Goal: Task Accomplishment & Management: Complete application form

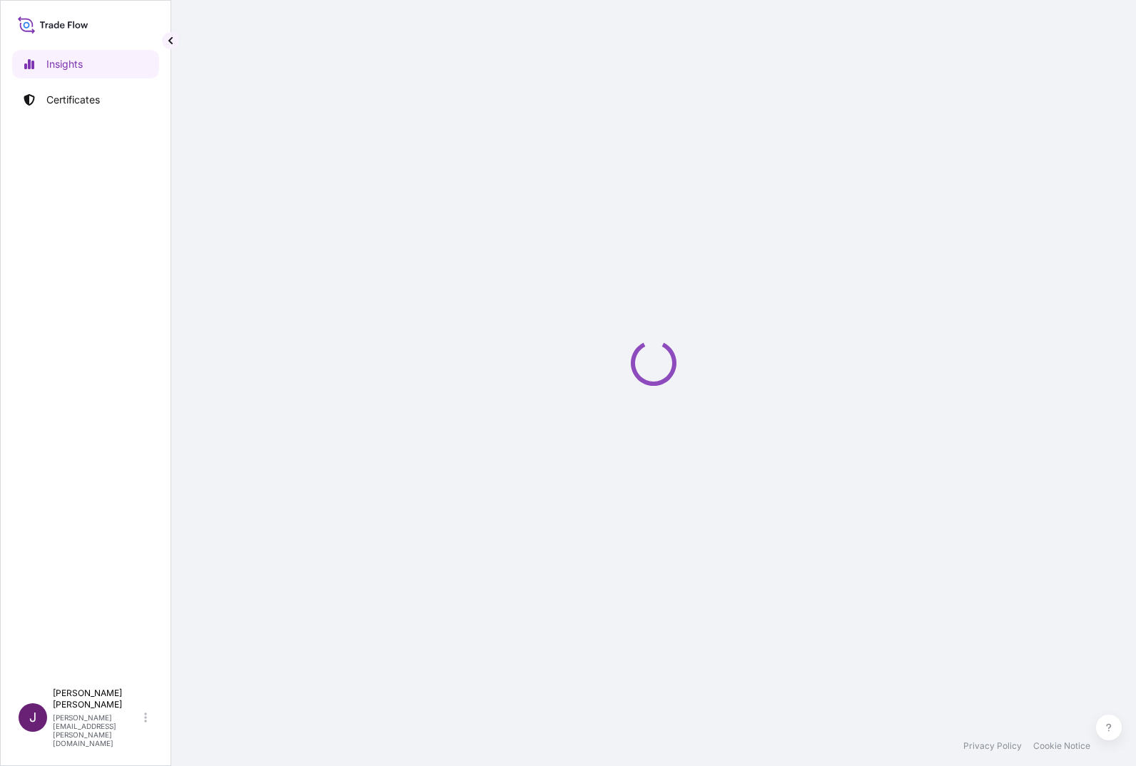
select select "2025"
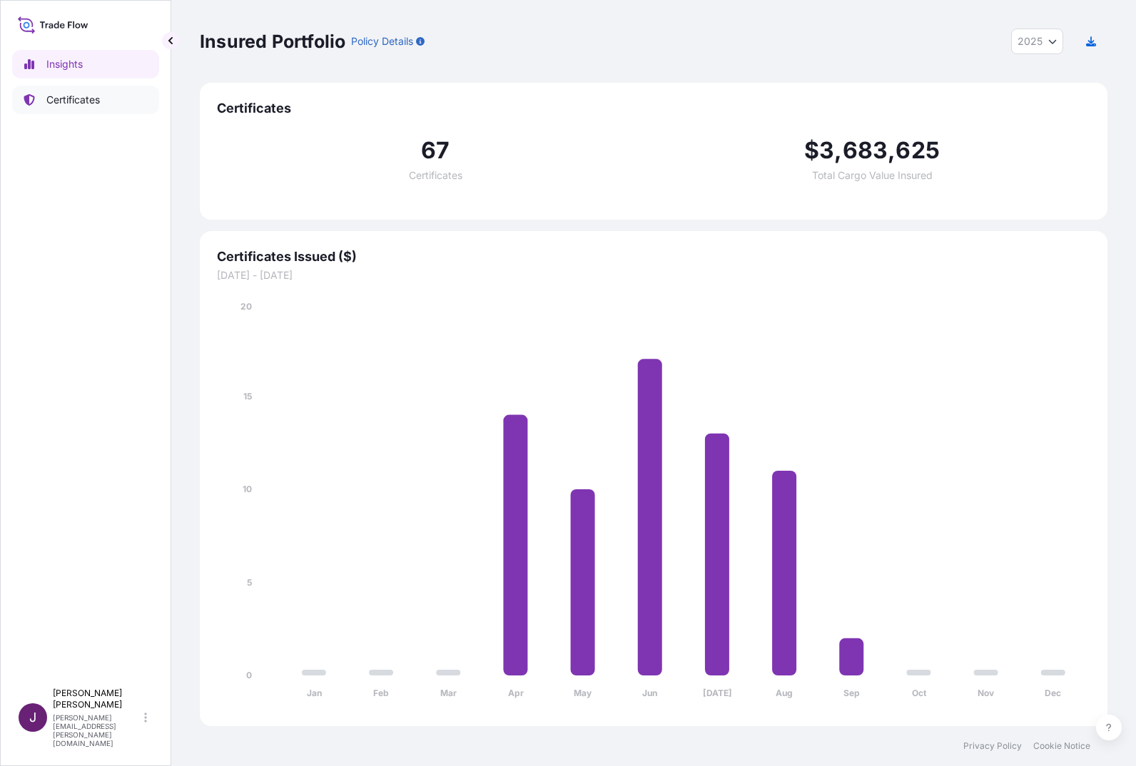
click at [71, 92] on link "Certificates" at bounding box center [85, 100] width 147 height 29
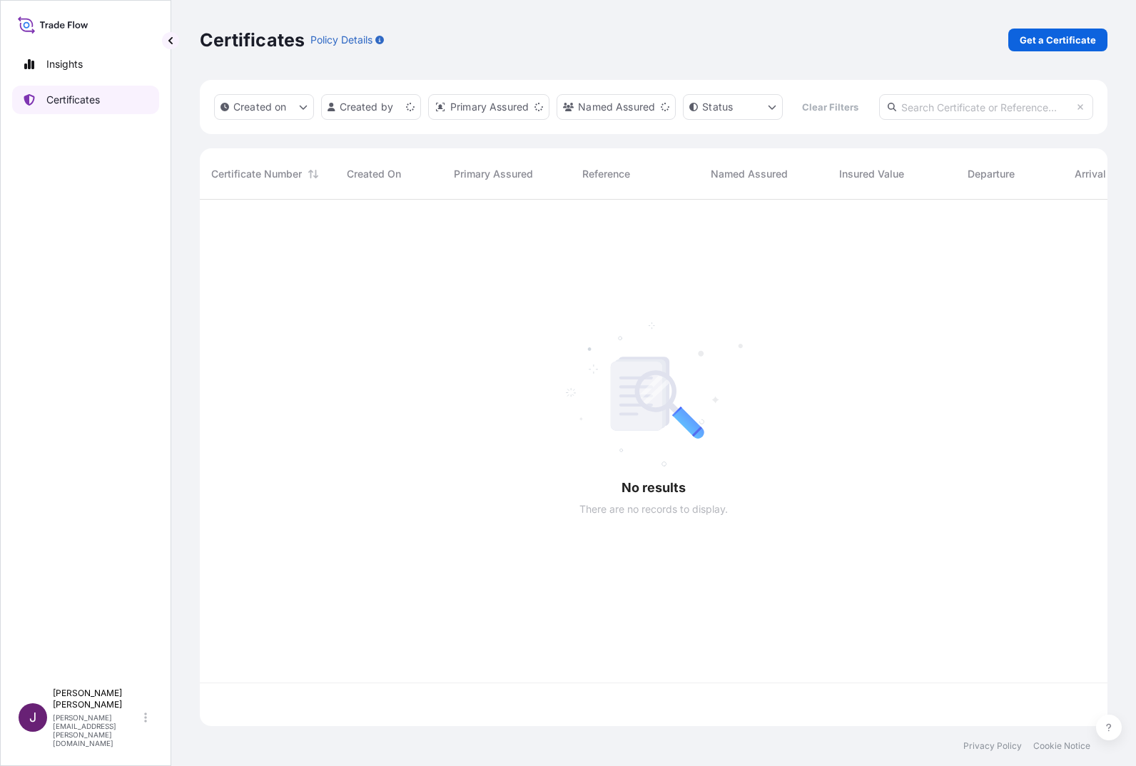
scroll to position [490, 897]
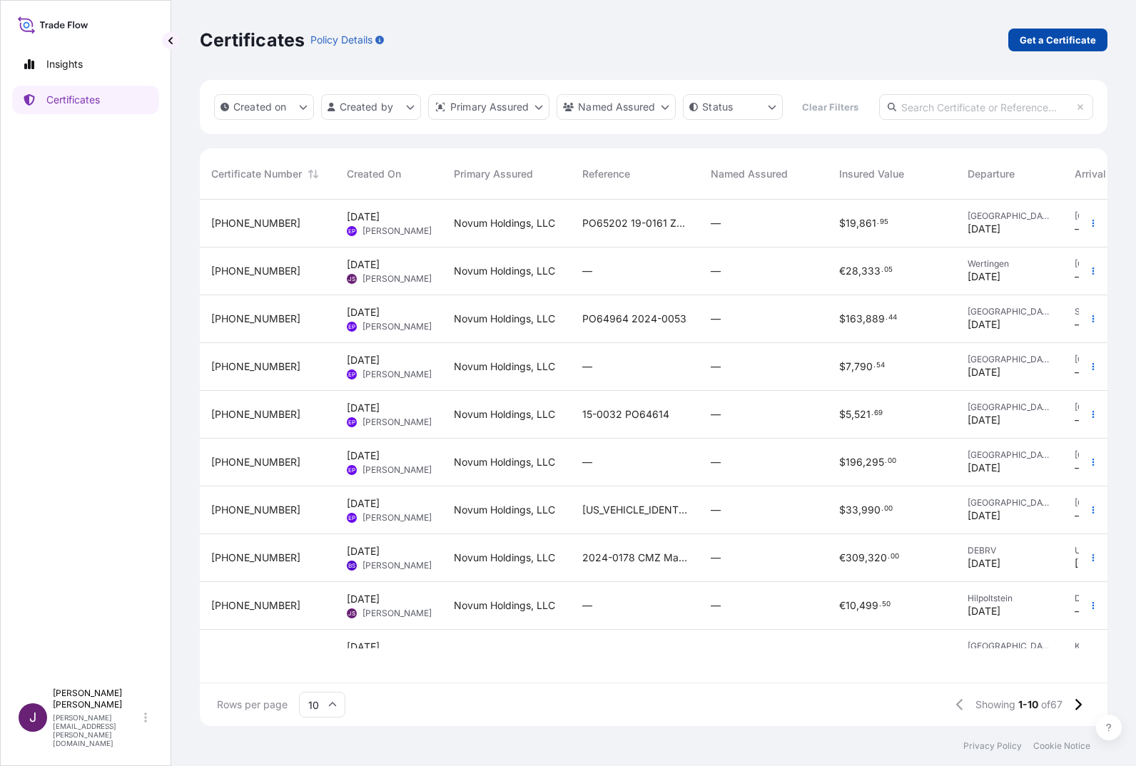
click at [1056, 34] on p "Get a Certificate" at bounding box center [1058, 40] width 76 height 14
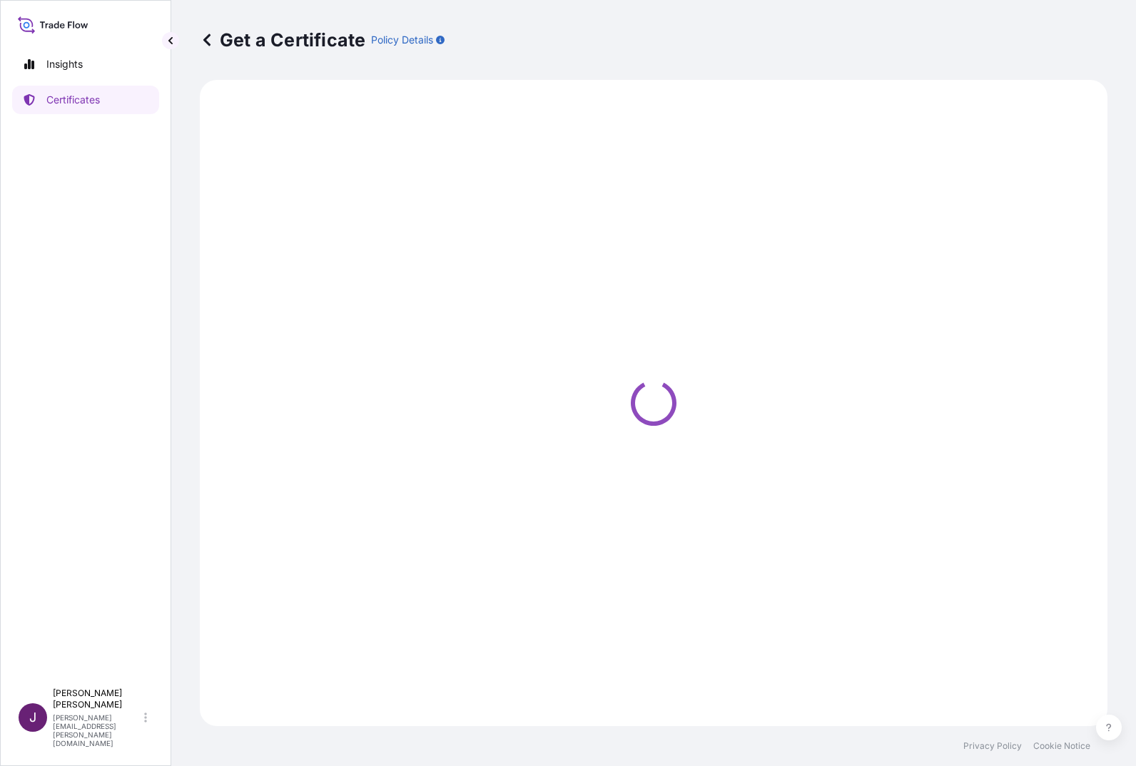
select select "Ocean Vessel"
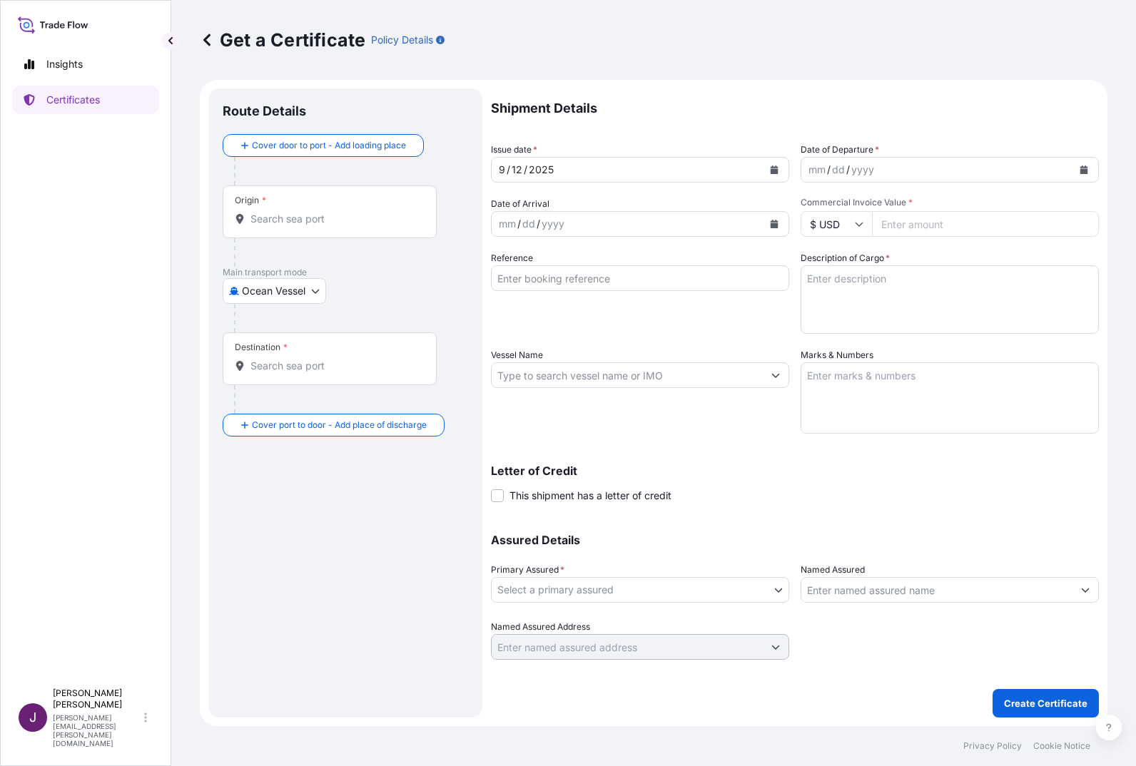
click at [770, 173] on icon "Calendar" at bounding box center [774, 170] width 9 height 9
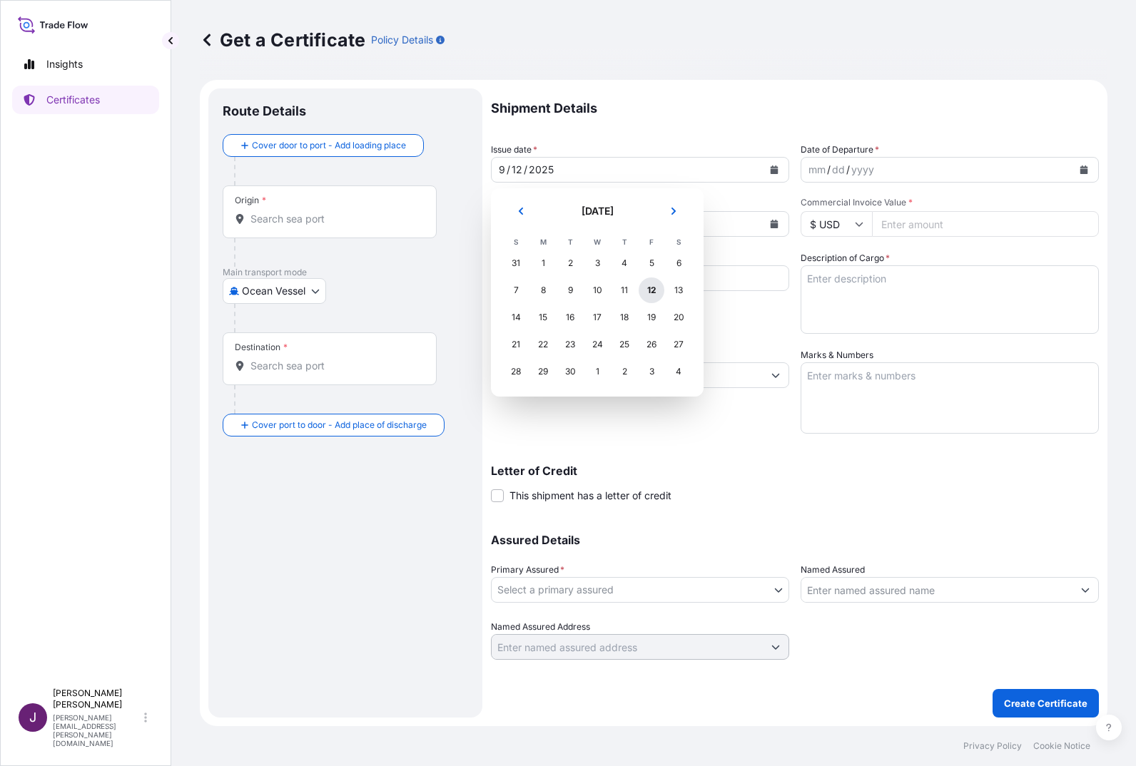
click at [654, 290] on div "12" at bounding box center [652, 291] width 26 height 26
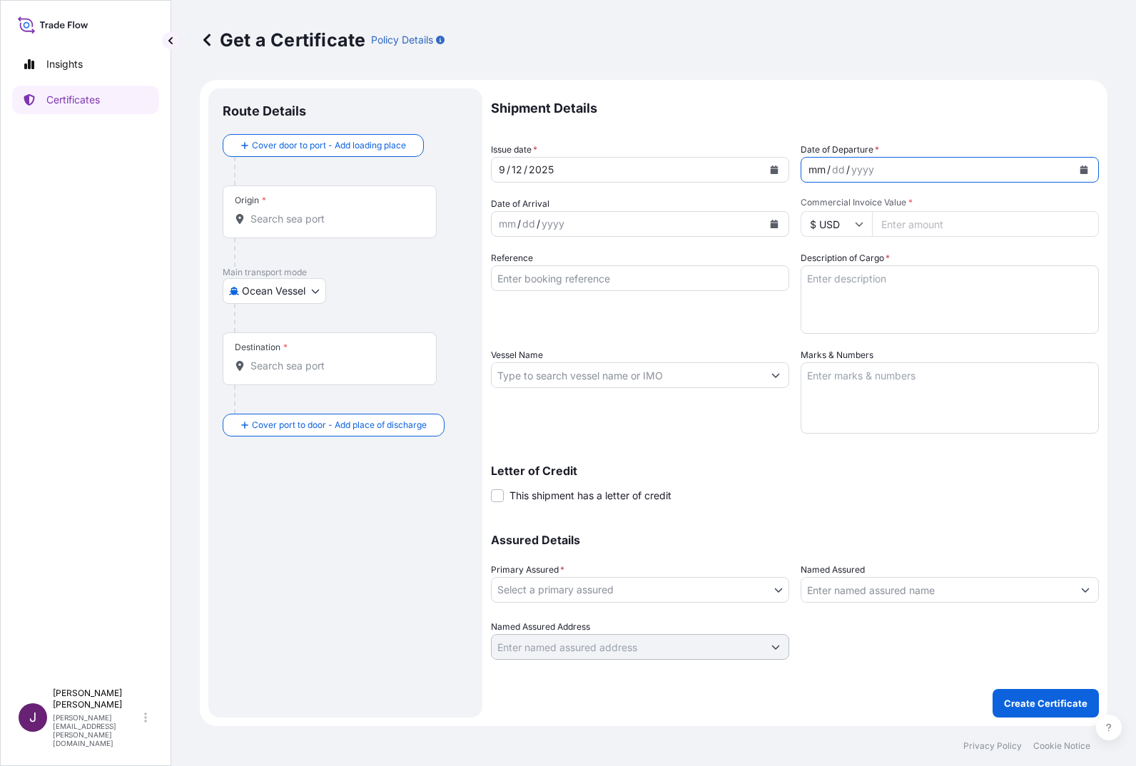
click at [826, 170] on div "mm" at bounding box center [817, 169] width 20 height 17
click at [1087, 170] on icon "Calendar" at bounding box center [1085, 170] width 8 height 9
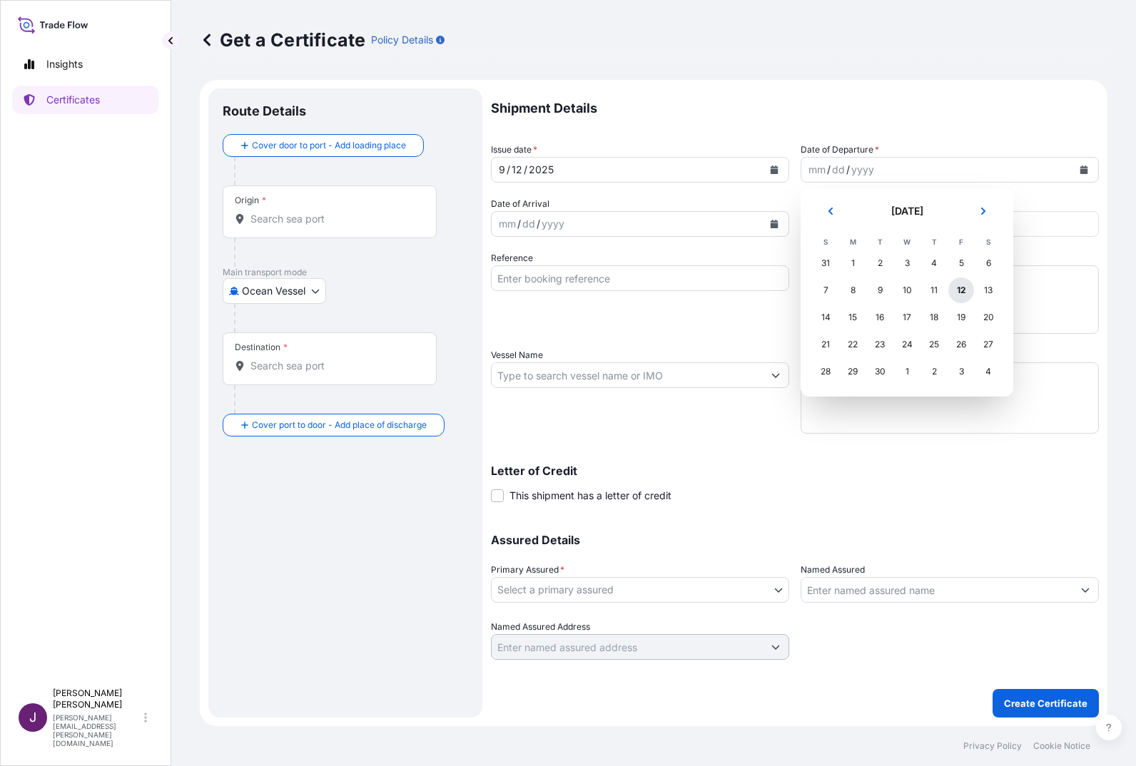
click at [965, 288] on div "12" at bounding box center [961, 291] width 26 height 26
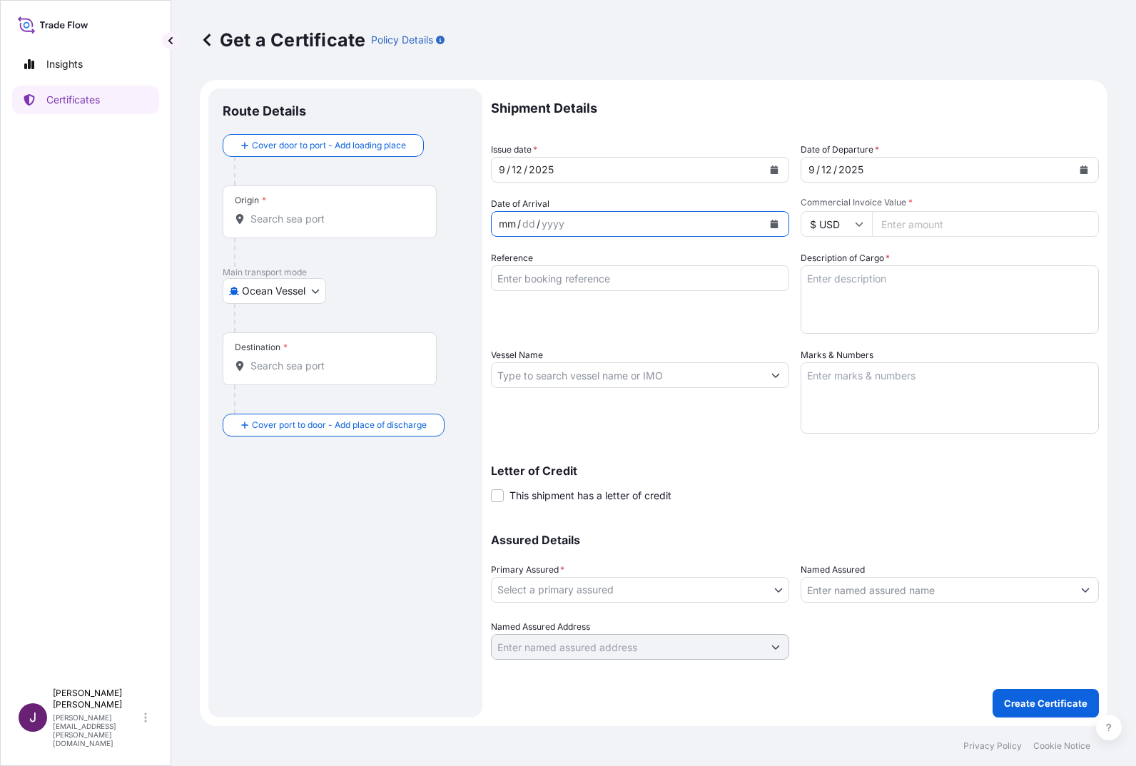
click at [607, 219] on div "mm / dd / yyyy" at bounding box center [627, 224] width 271 height 26
click at [845, 229] on input "$ USD" at bounding box center [836, 224] width 71 height 26
click at [837, 259] on div "€ EUR" at bounding box center [836, 263] width 60 height 27
type input "€ EUR"
click at [918, 224] on input "Commercial Invoice Value *" at bounding box center [985, 224] width 227 height 26
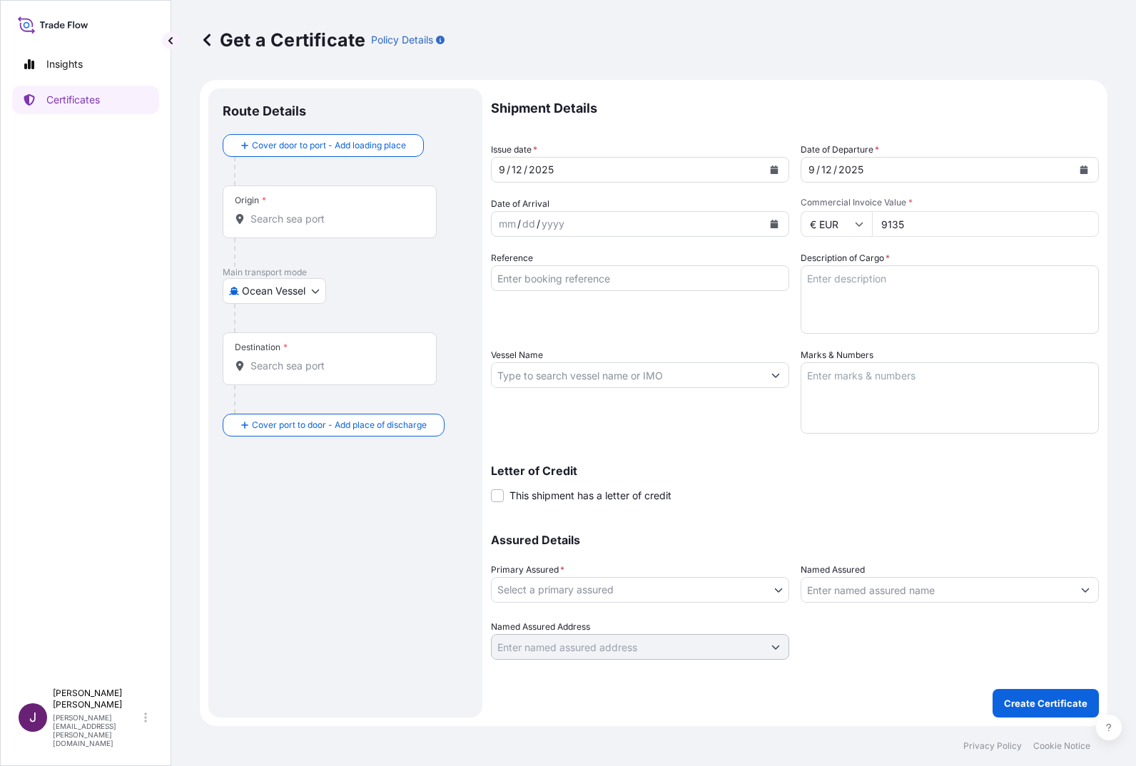
type input "9135"
click at [260, 292] on body "Insights Certificates J Julia Sippel julia.sippel@novumstructures.de Get a Cert…" at bounding box center [568, 383] width 1136 height 766
click at [258, 323] on span "Air" at bounding box center [256, 328] width 13 height 14
select select "Air"
click at [311, 215] on div "Origin *" at bounding box center [330, 217] width 214 height 53
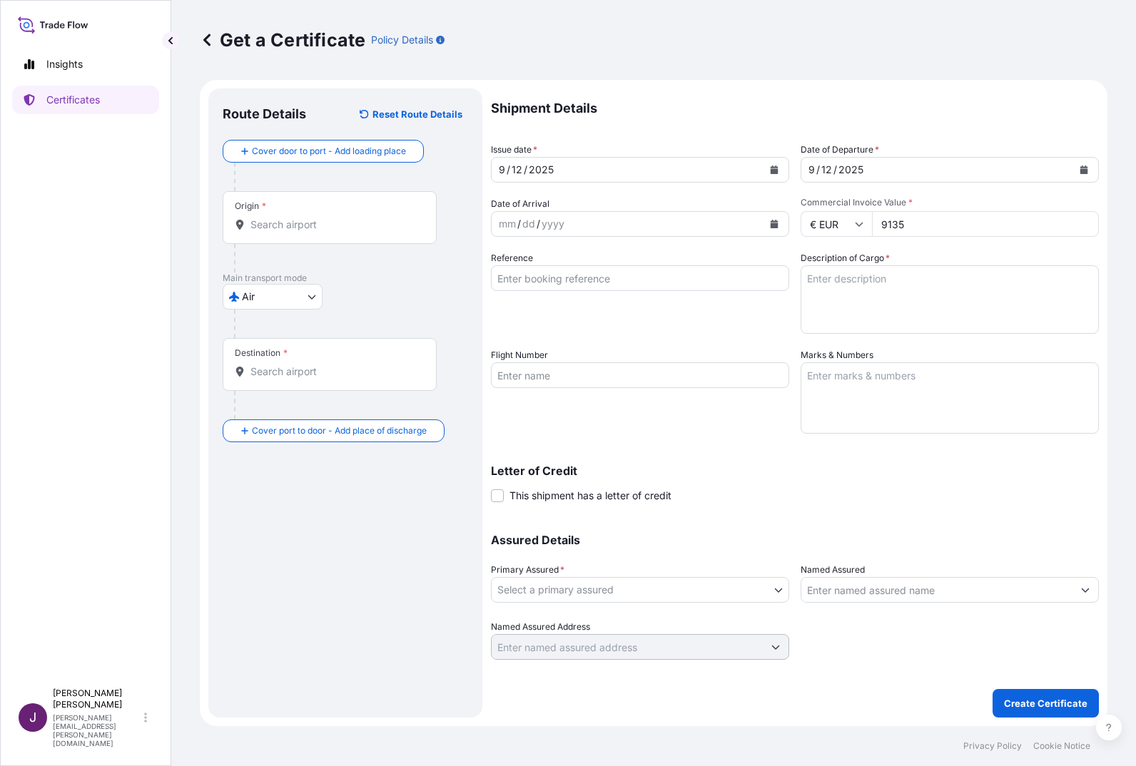
click at [311, 218] on input "Origin *" at bounding box center [335, 225] width 168 height 14
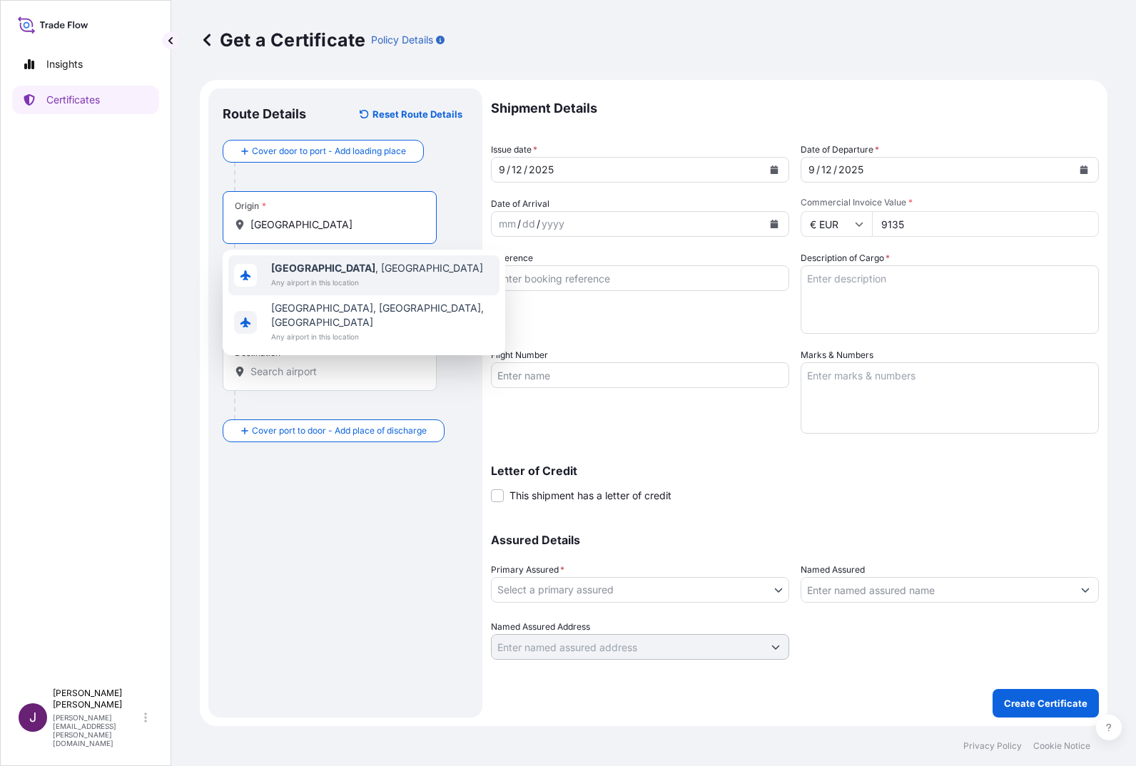
click at [323, 283] on span "Any airport in this location" at bounding box center [377, 282] width 212 height 14
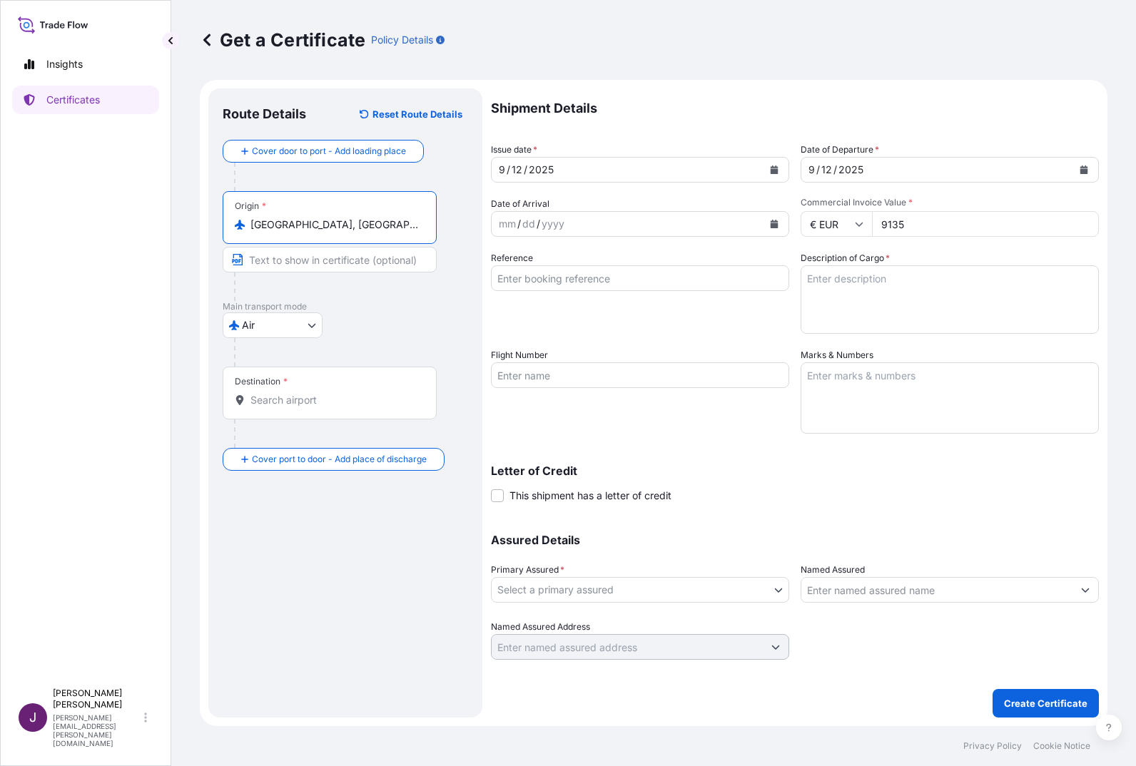
type input "Zürich, Switzerland"
click at [326, 405] on input "Destination *" at bounding box center [335, 400] width 168 height 14
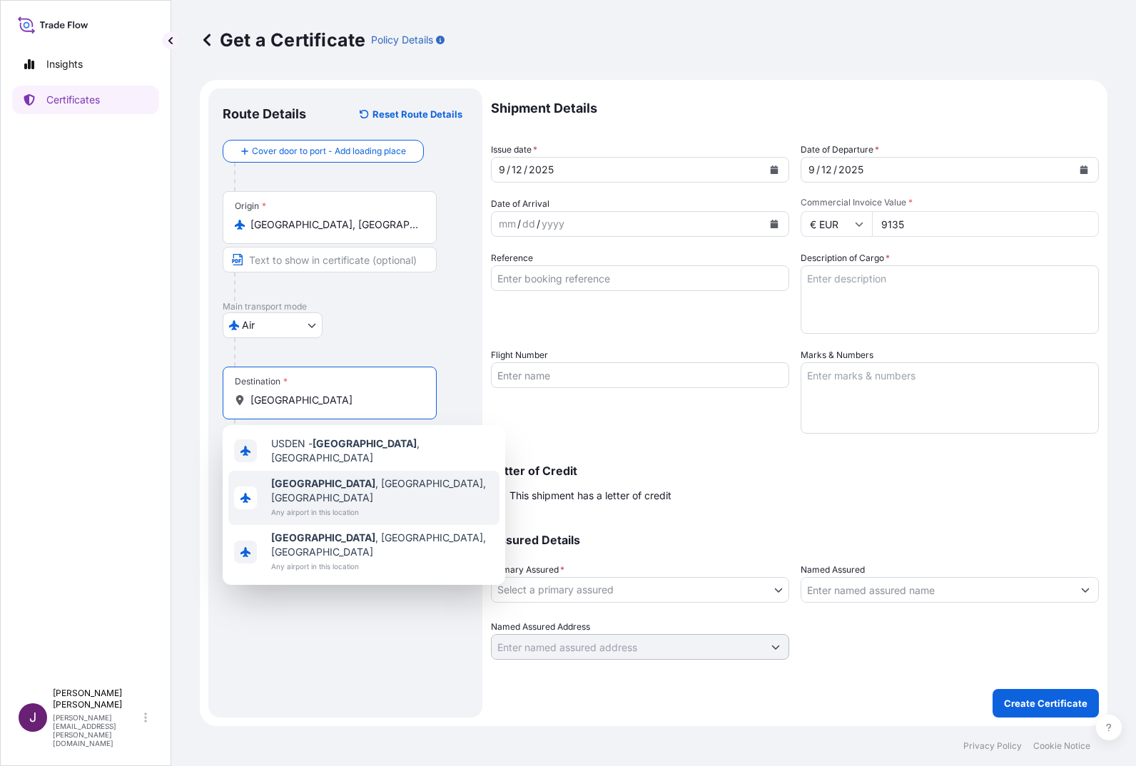
click at [322, 478] on span "Denver , CO, USA" at bounding box center [382, 491] width 223 height 29
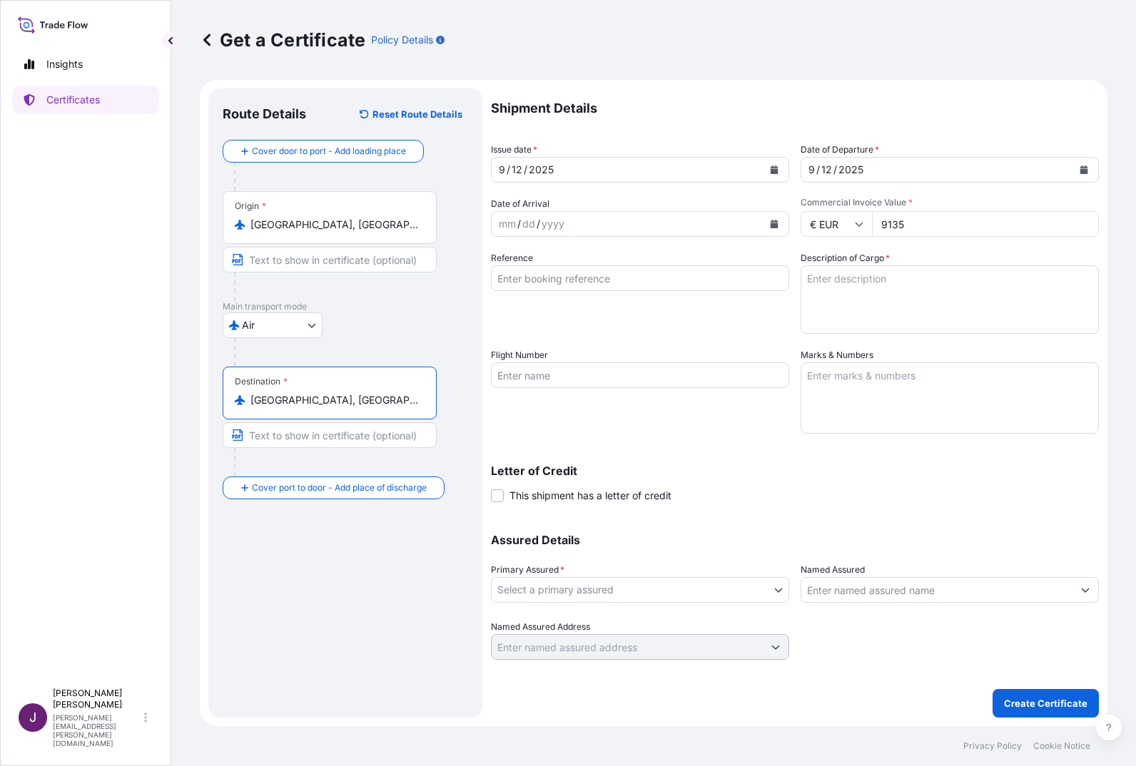
type input "Denver, CO, USA"
click at [846, 275] on textarea "Description of Cargo *" at bounding box center [950, 299] width 298 height 69
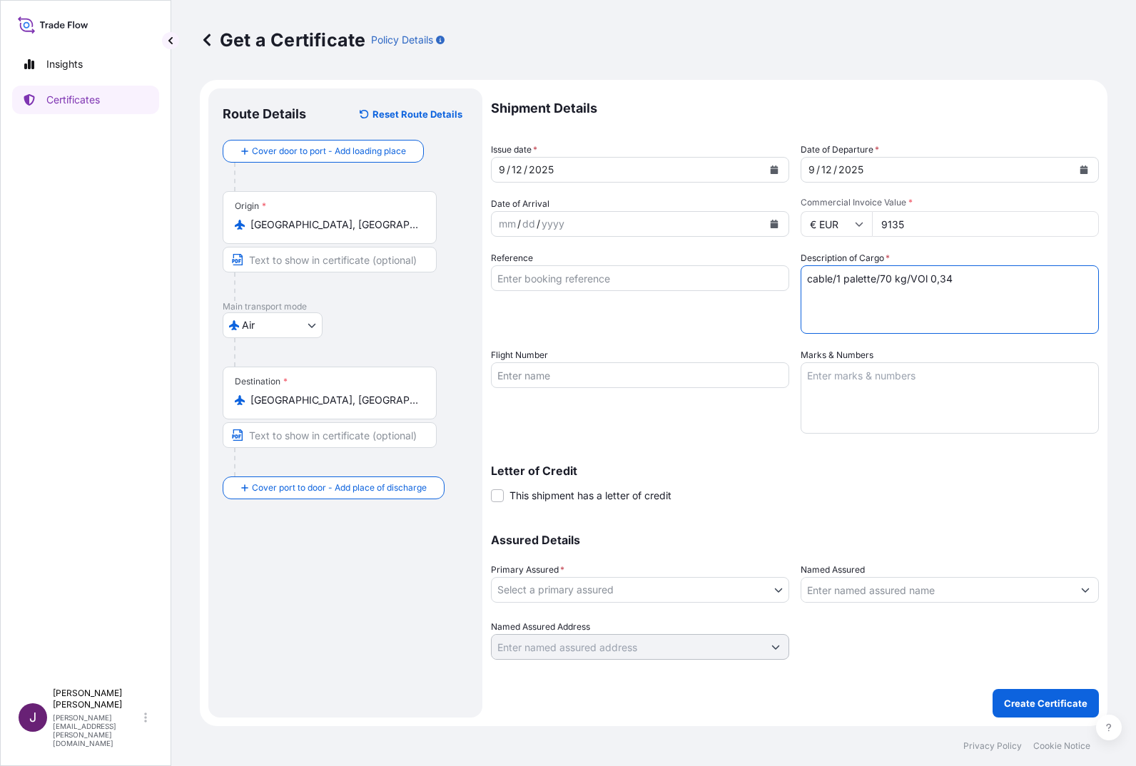
type textarea "cable/1 palette/70 kg/VOl 0,34"
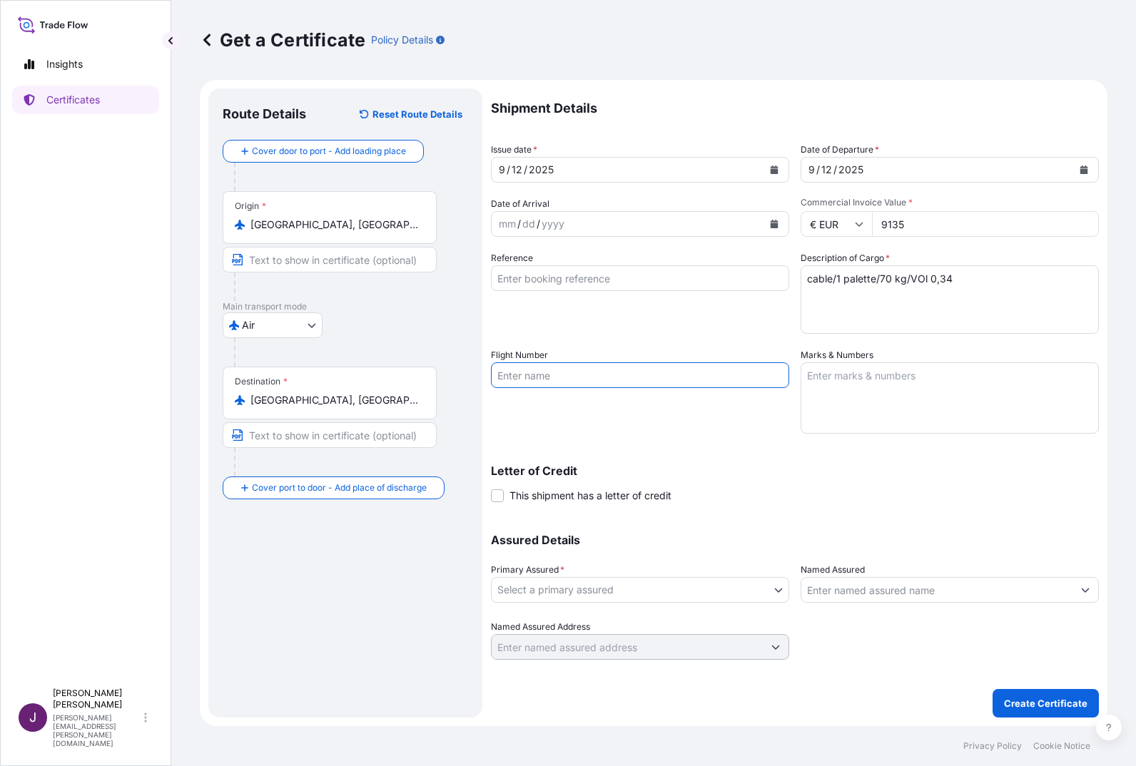
click at [560, 370] on input "Flight Number" at bounding box center [640, 376] width 298 height 26
type input "UA053"
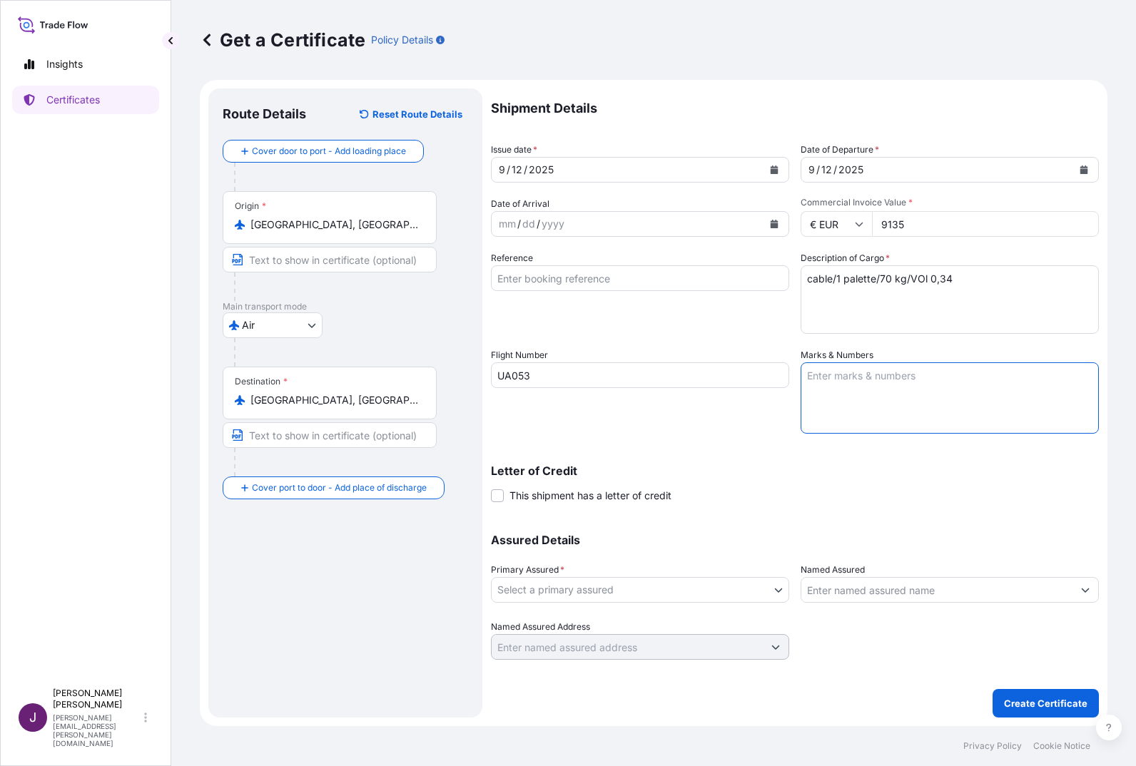
click at [866, 405] on textarea "Marks & Numbers" at bounding box center [950, 398] width 298 height 71
type textarea "2024-0178-65047-1 Cheyenne Mountain Zoo"
click at [773, 585] on body "Insights Certificates J Julia Sippel julia.sippel@novumstructures.de Get a Cert…" at bounding box center [568, 383] width 1136 height 766
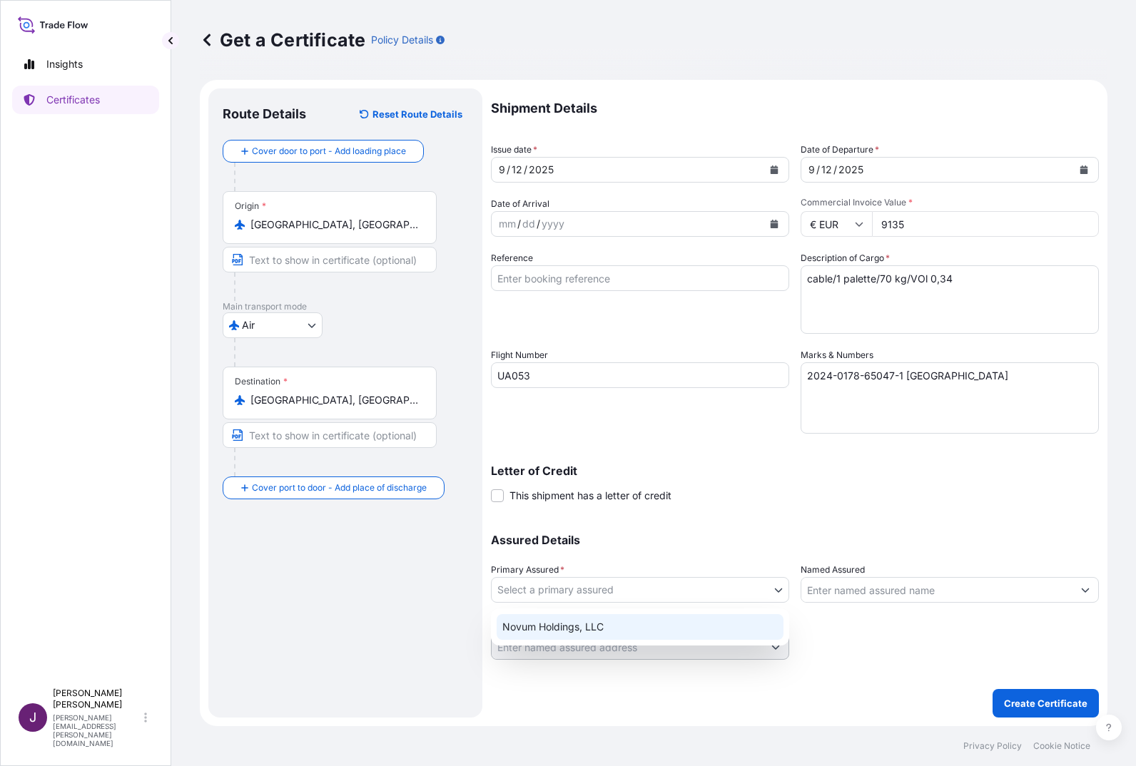
click at [572, 624] on div "Novum Holdings, LLC" at bounding box center [640, 627] width 287 height 26
select select "31540"
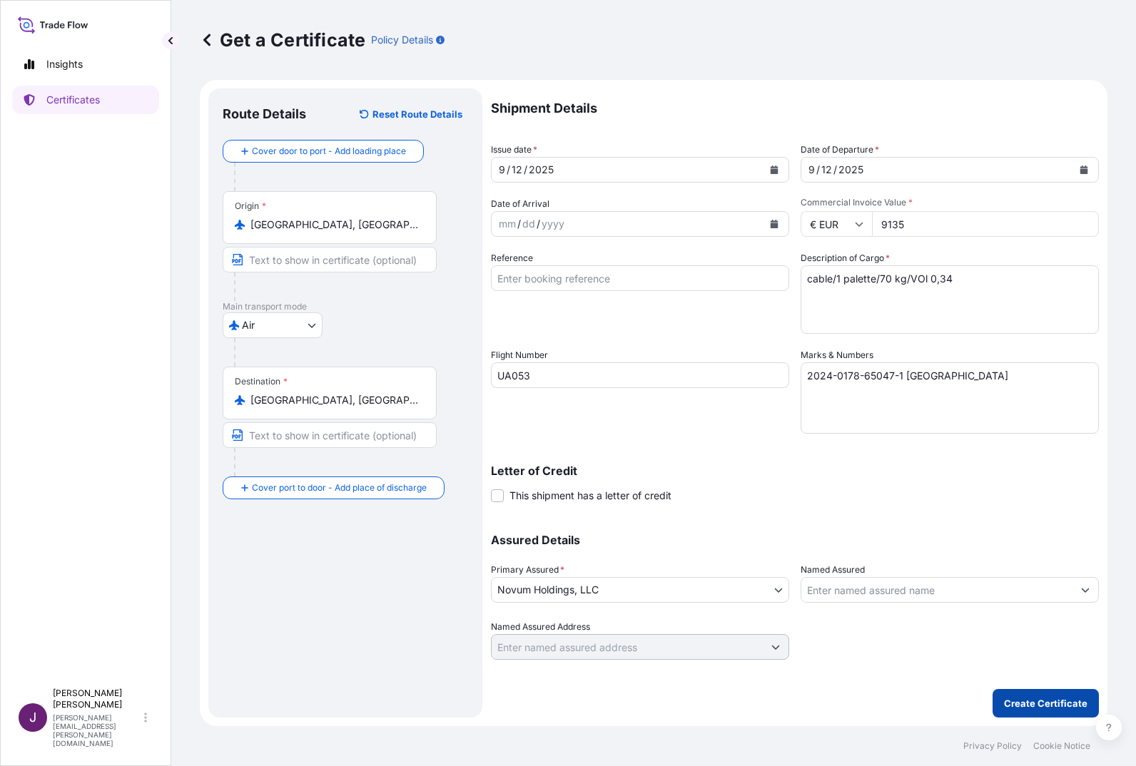
click at [1035, 699] on p "Create Certificate" at bounding box center [1046, 704] width 84 height 14
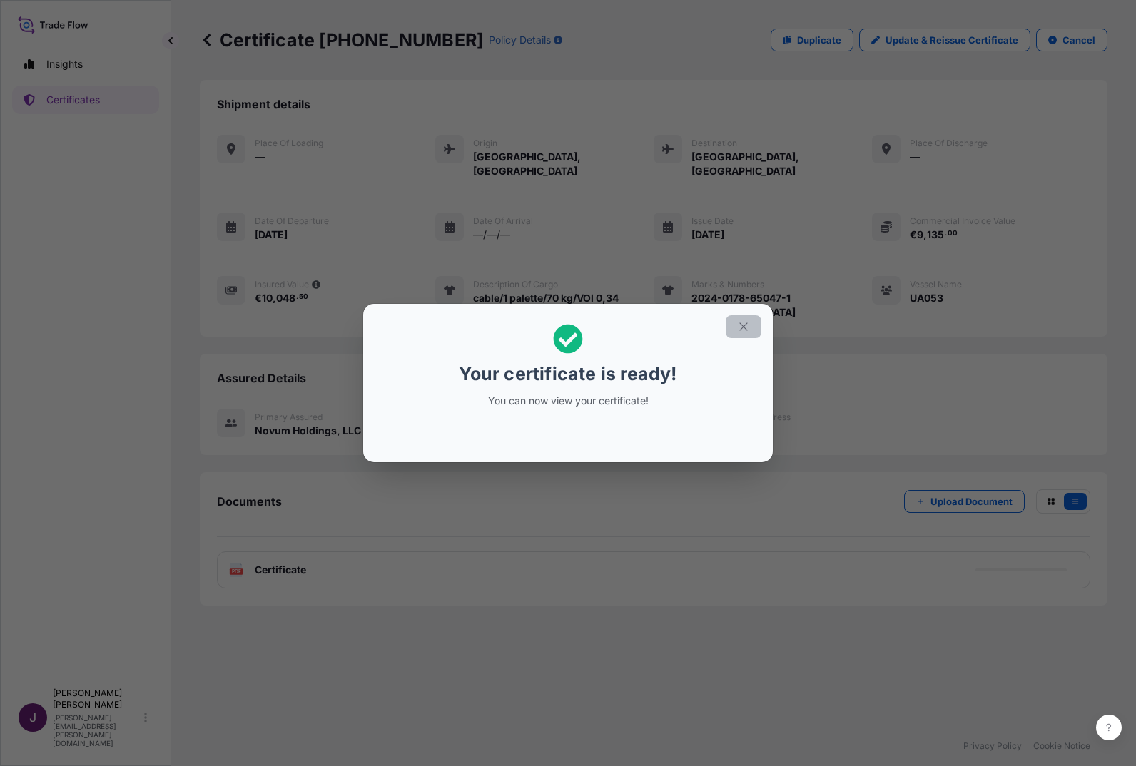
click at [742, 333] on button "button" at bounding box center [744, 326] width 36 height 23
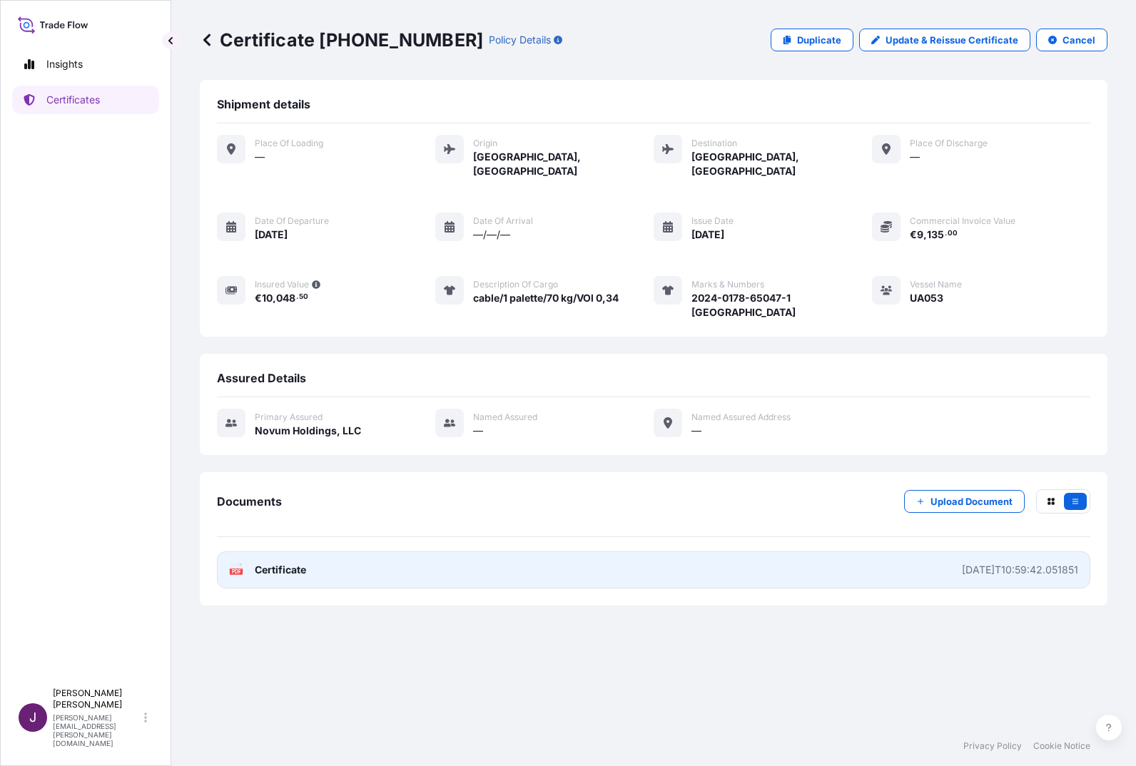
click at [280, 563] on span "Certificate" at bounding box center [280, 570] width 51 height 14
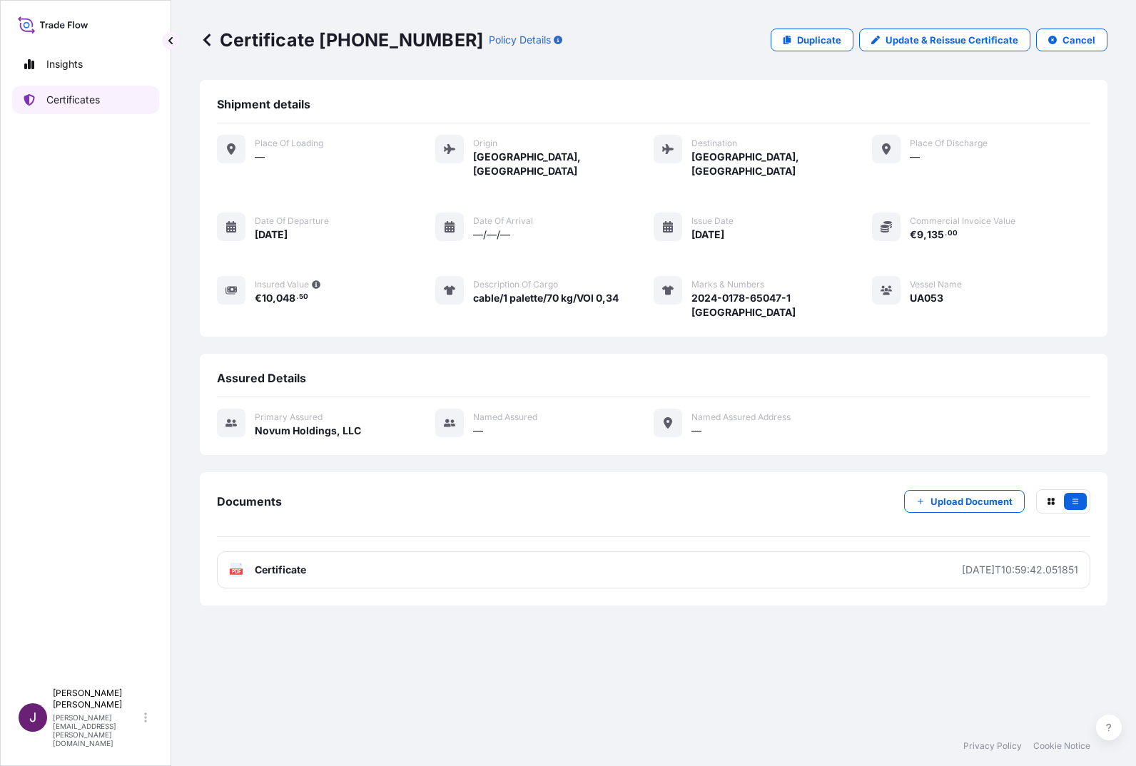
click at [97, 96] on p "Certificates" at bounding box center [73, 100] width 54 height 14
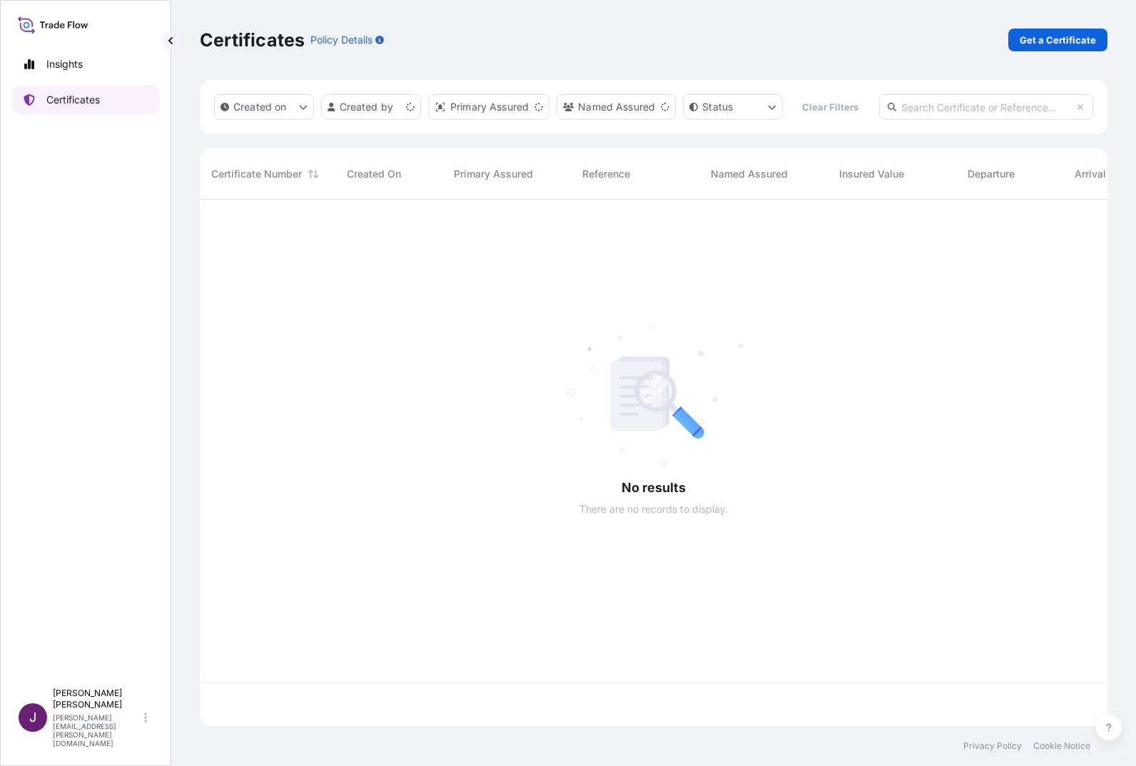
scroll to position [490, 897]
click at [1067, 41] on p "Get a Certificate" at bounding box center [1058, 40] width 76 height 14
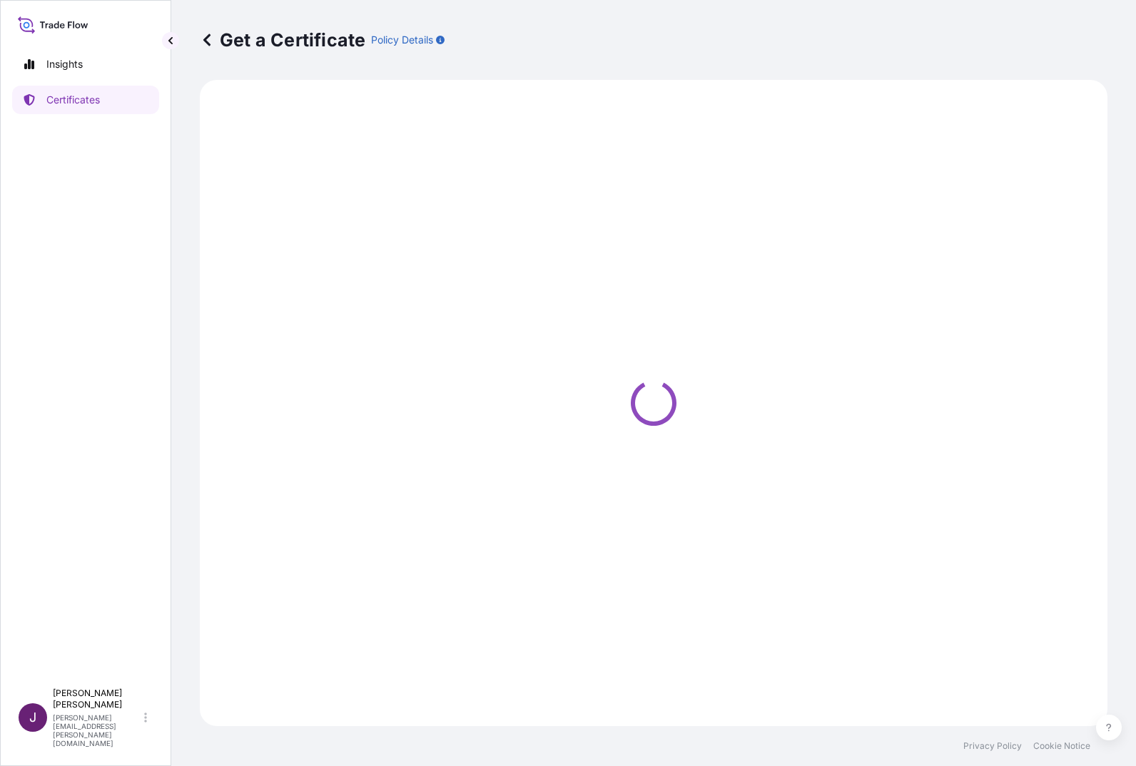
select select "Ocean Vessel"
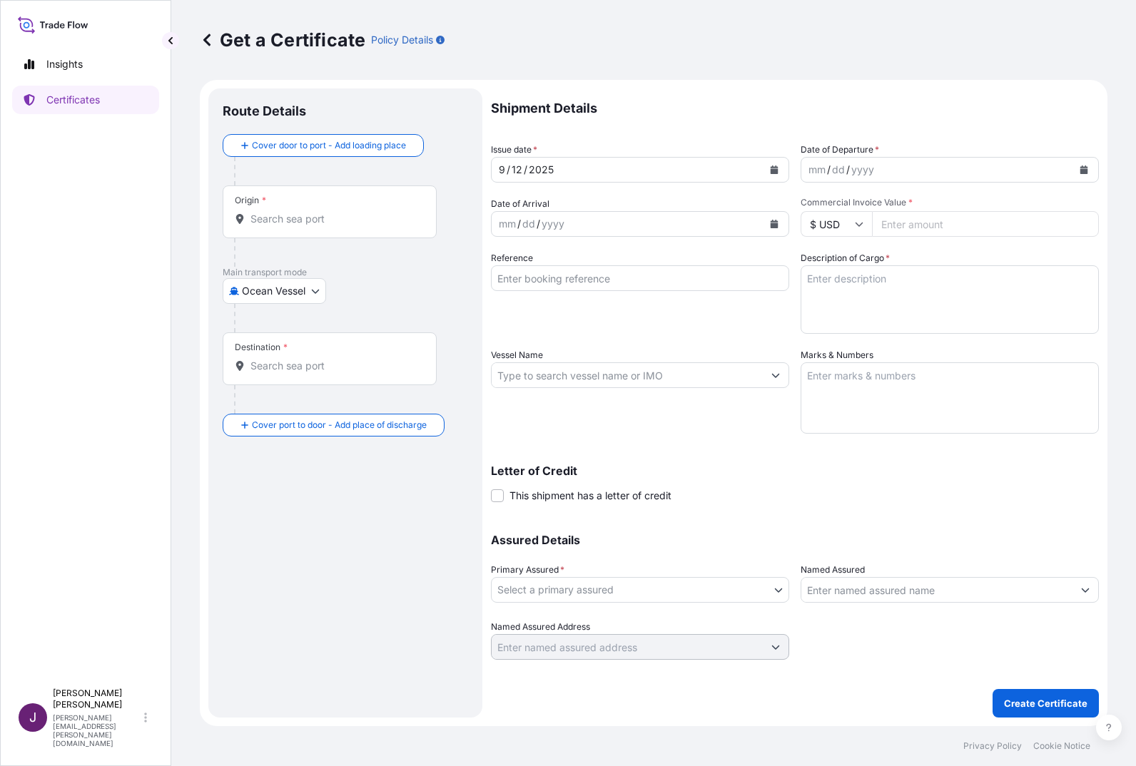
click at [835, 173] on div "dd" at bounding box center [839, 169] width 16 height 17
click at [1085, 168] on icon "Calendar" at bounding box center [1085, 170] width 8 height 9
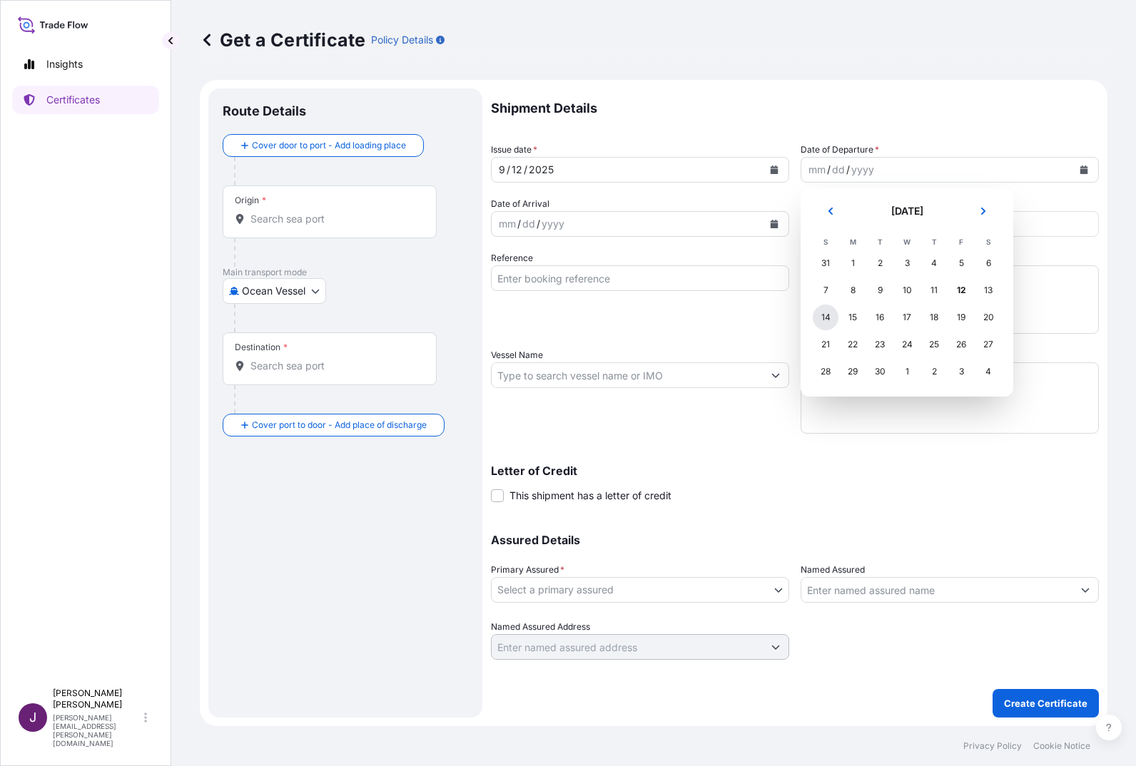
click at [829, 317] on div "14" at bounding box center [826, 318] width 26 height 26
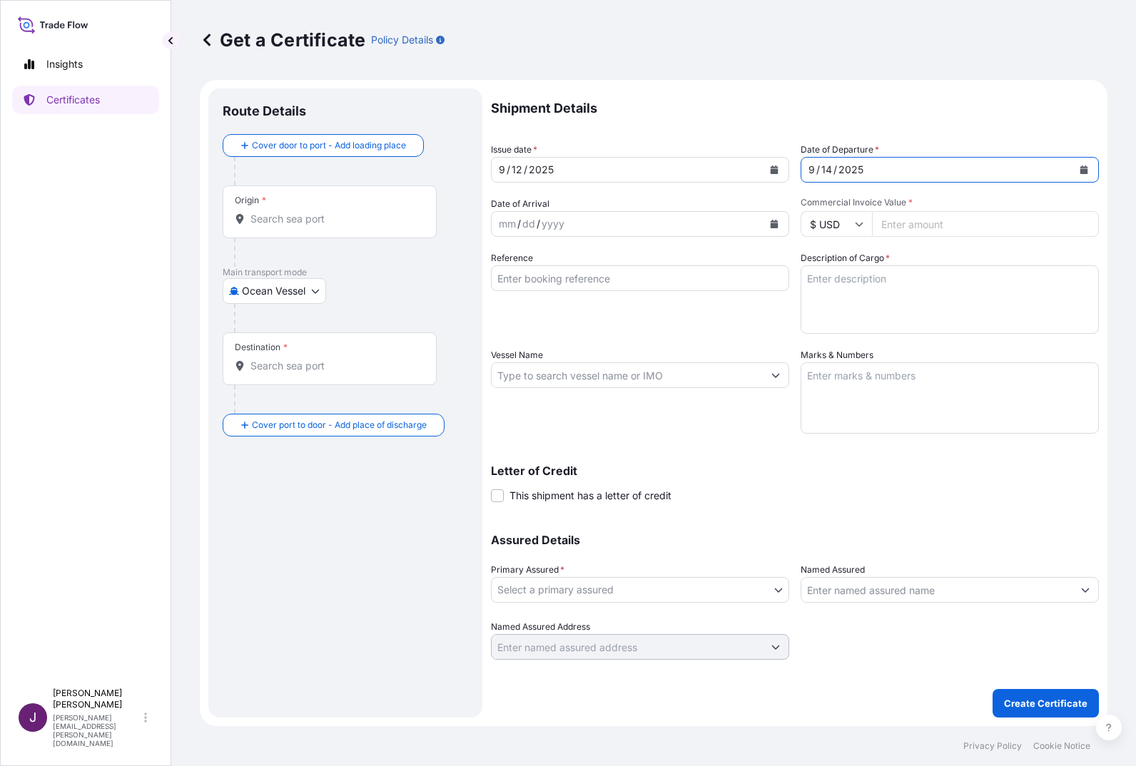
click at [603, 231] on div "mm / dd / yyyy" at bounding box center [627, 224] width 271 height 26
click at [816, 233] on input "$ USD" at bounding box center [836, 224] width 71 height 26
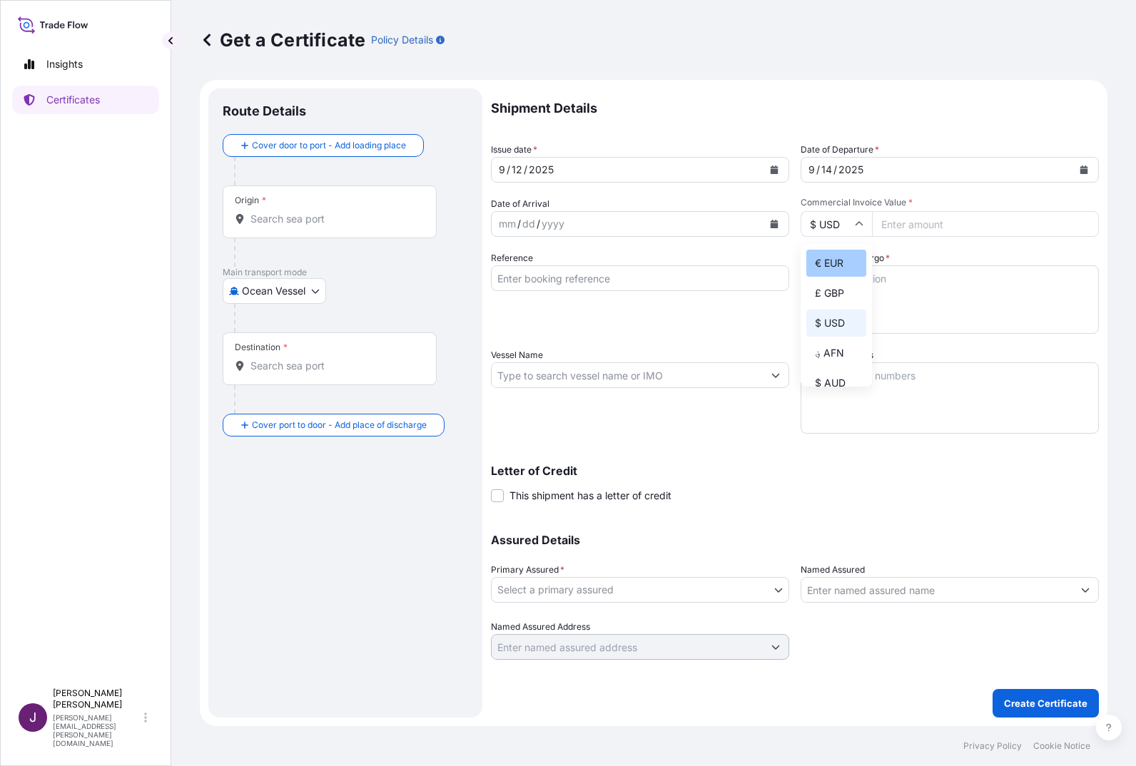
click at [829, 266] on div "€ EUR" at bounding box center [836, 263] width 60 height 27
type input "€ EUR"
click at [931, 225] on input "Commercial Invoice Value *" at bounding box center [985, 224] width 227 height 26
type input "10506.40"
click at [961, 290] on textarea "Description of Cargo *" at bounding box center [950, 299] width 298 height 69
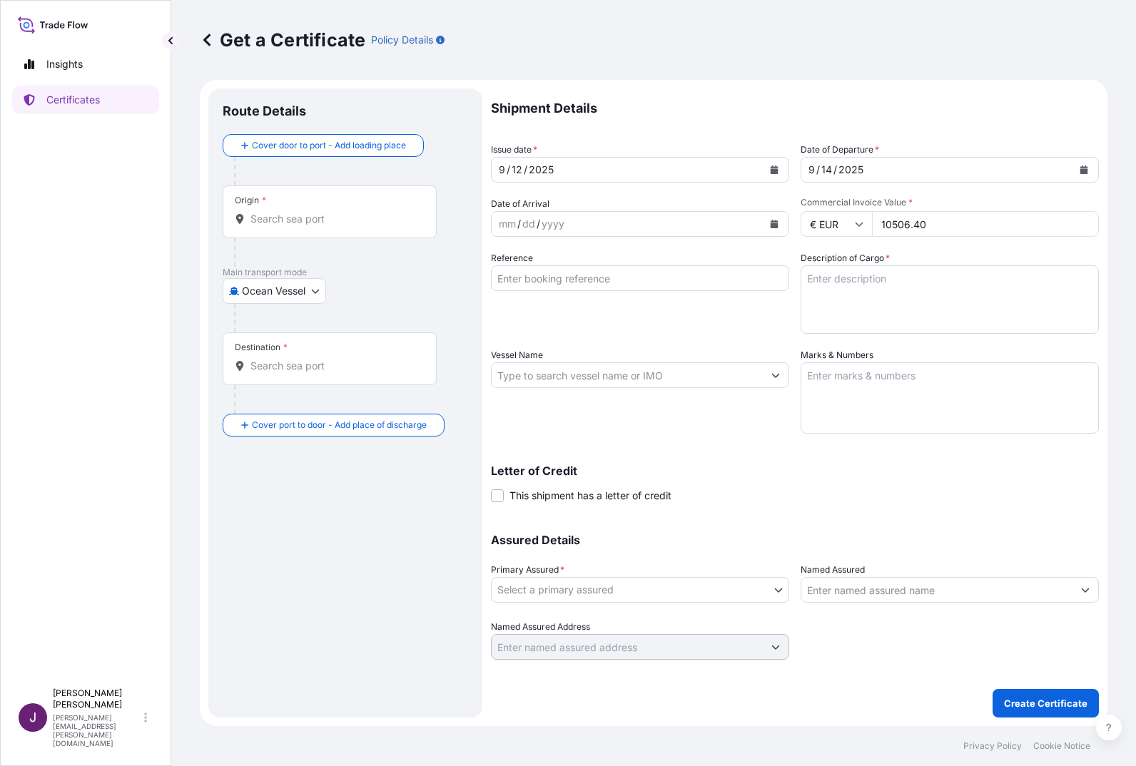
click at [298, 378] on div "Destination *" at bounding box center [330, 359] width 214 height 53
click at [298, 373] on input "Destination *" at bounding box center [335, 366] width 168 height 14
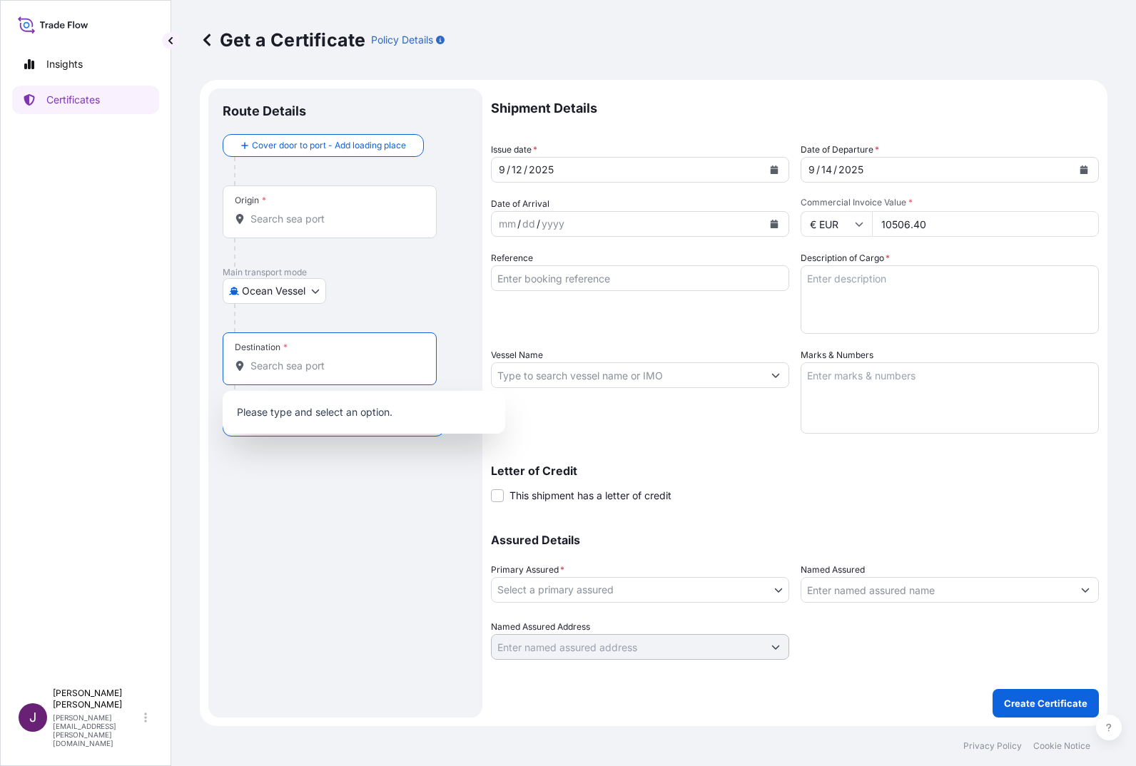
click at [318, 212] on input "Origin *" at bounding box center [335, 219] width 168 height 14
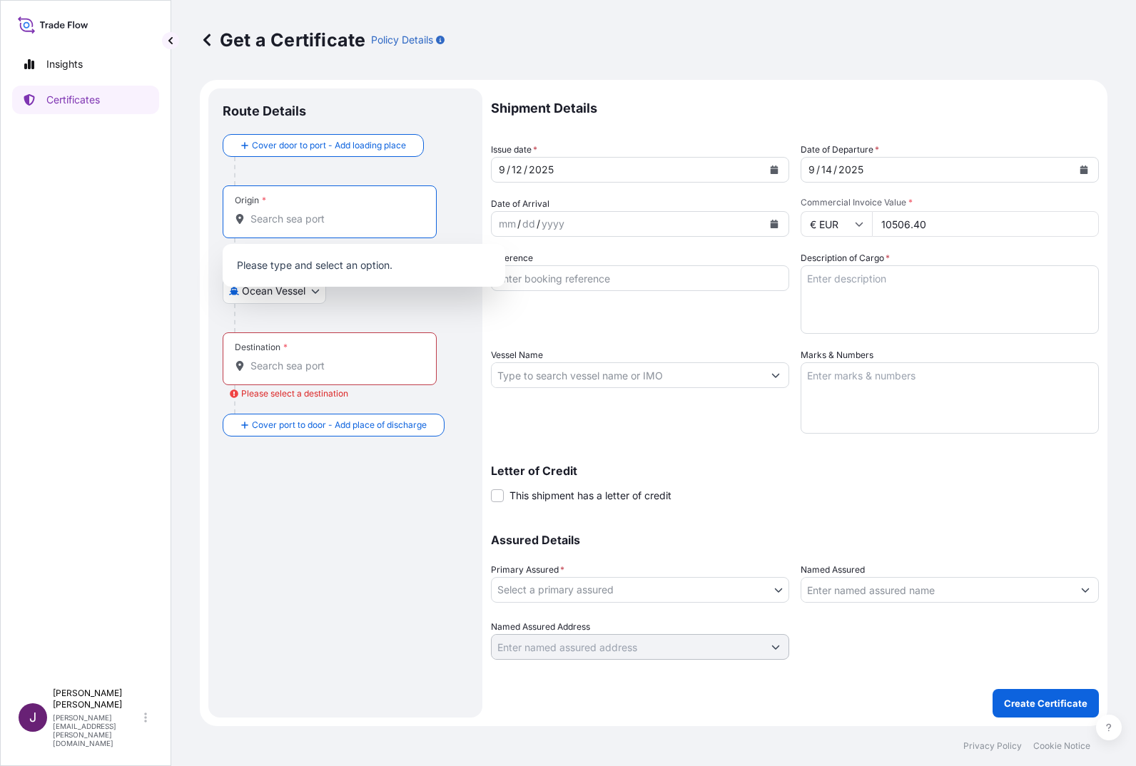
click at [318, 218] on input "Origin *" at bounding box center [335, 219] width 168 height 14
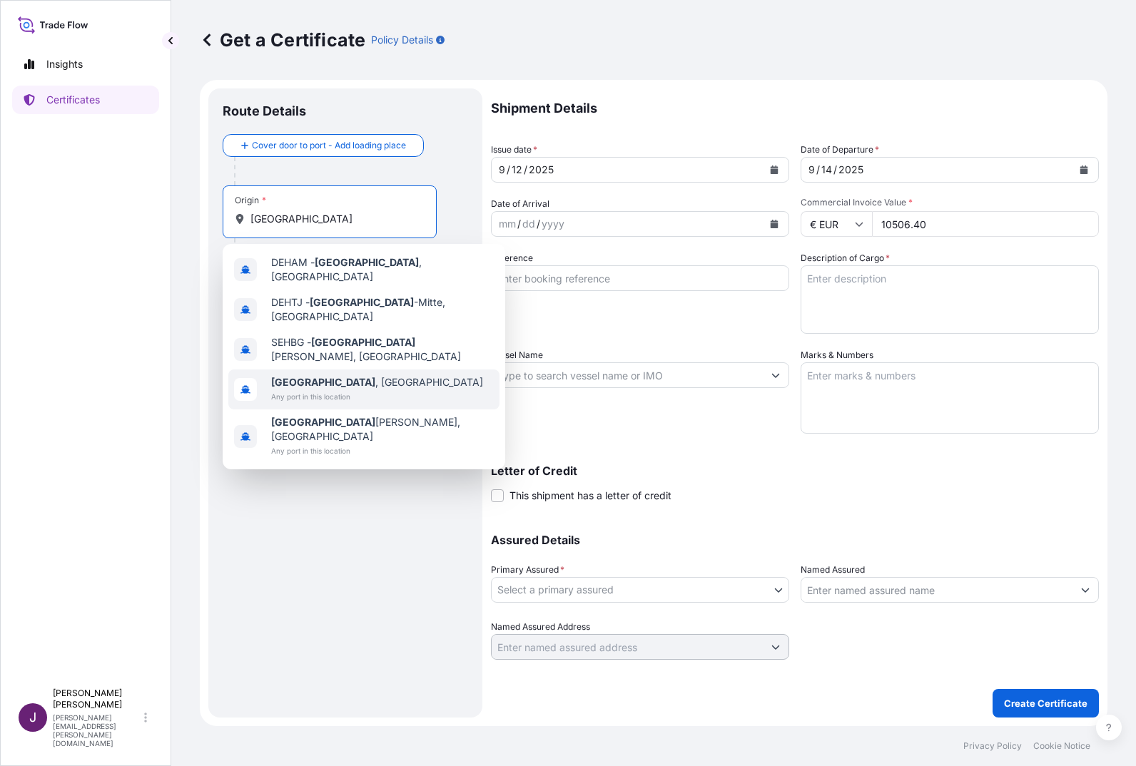
click at [331, 375] on span "Hamburg , Germany" at bounding box center [377, 382] width 212 height 14
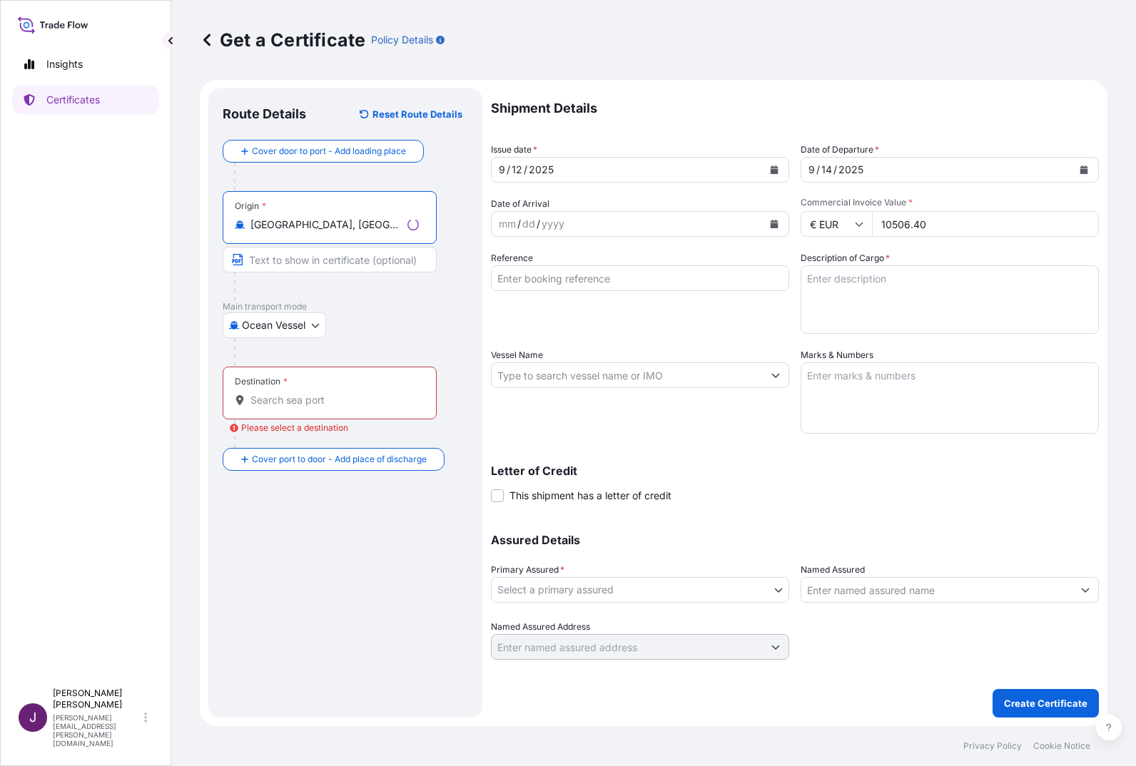
type input "Hamburg, Germany"
click at [327, 403] on input "Destination * Please select a destination" at bounding box center [335, 400] width 168 height 14
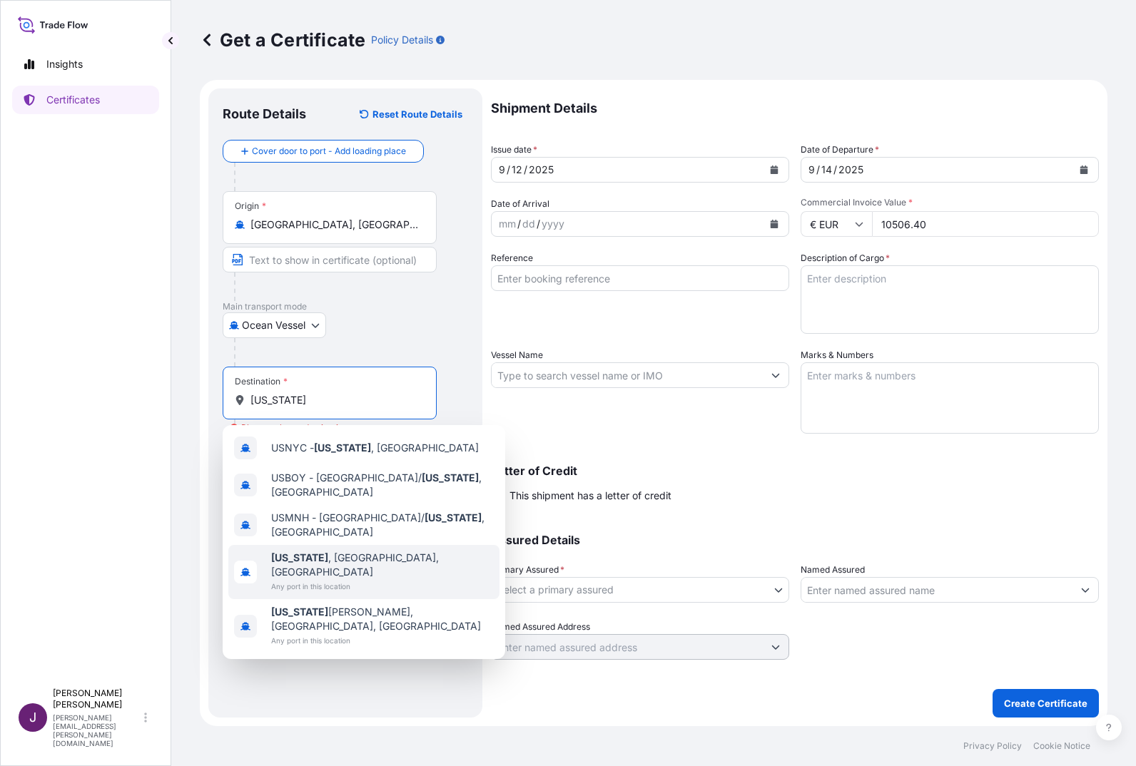
click at [310, 552] on b "New York" at bounding box center [299, 558] width 57 height 12
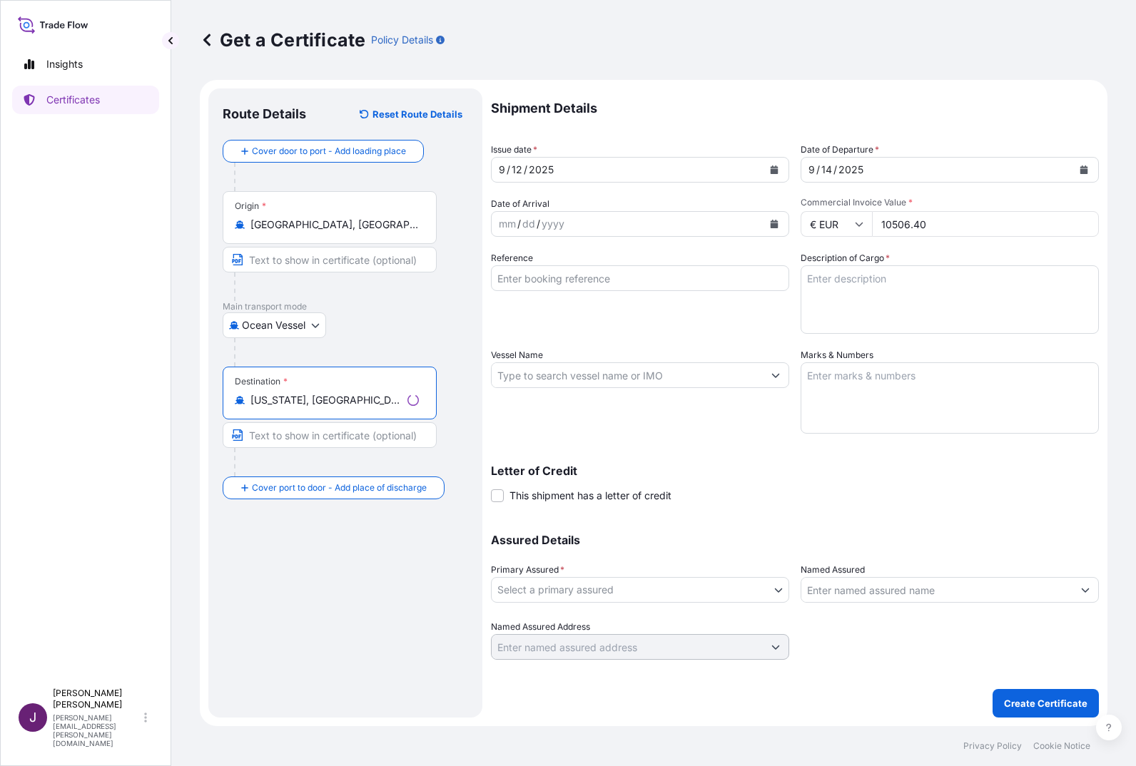
type input "New York, NY, USA"
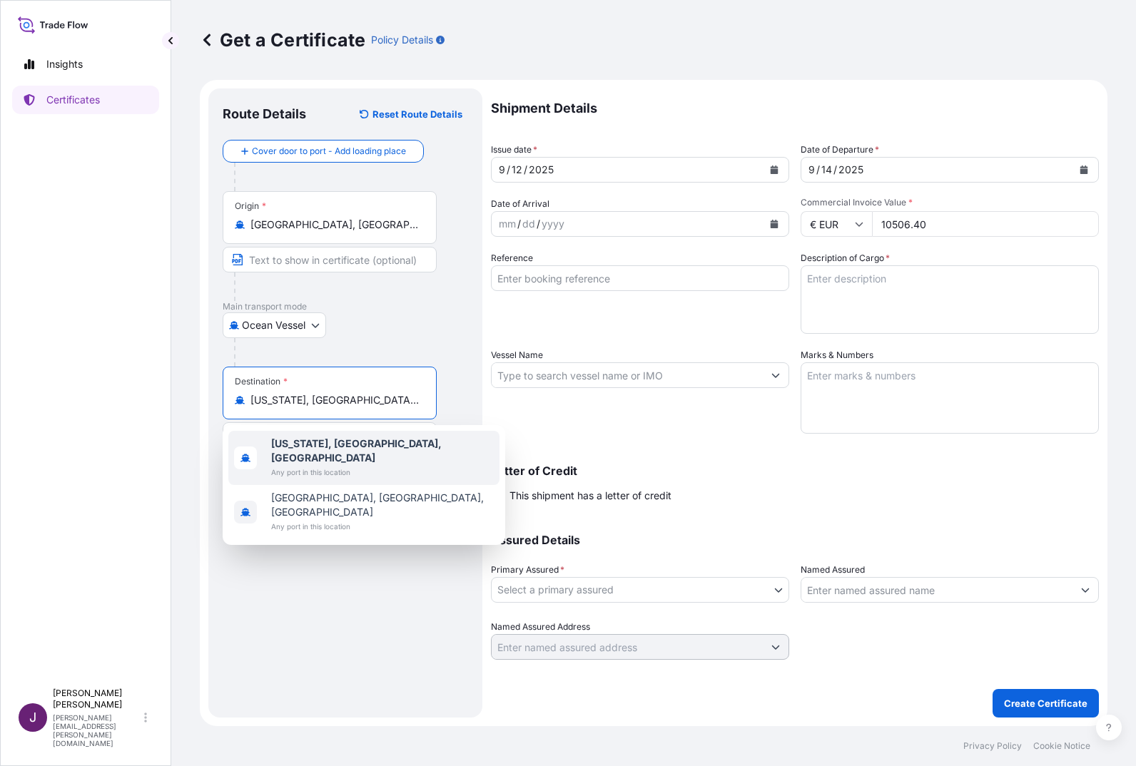
click at [320, 449] on b "New York, NY, USA" at bounding box center [356, 450] width 171 height 26
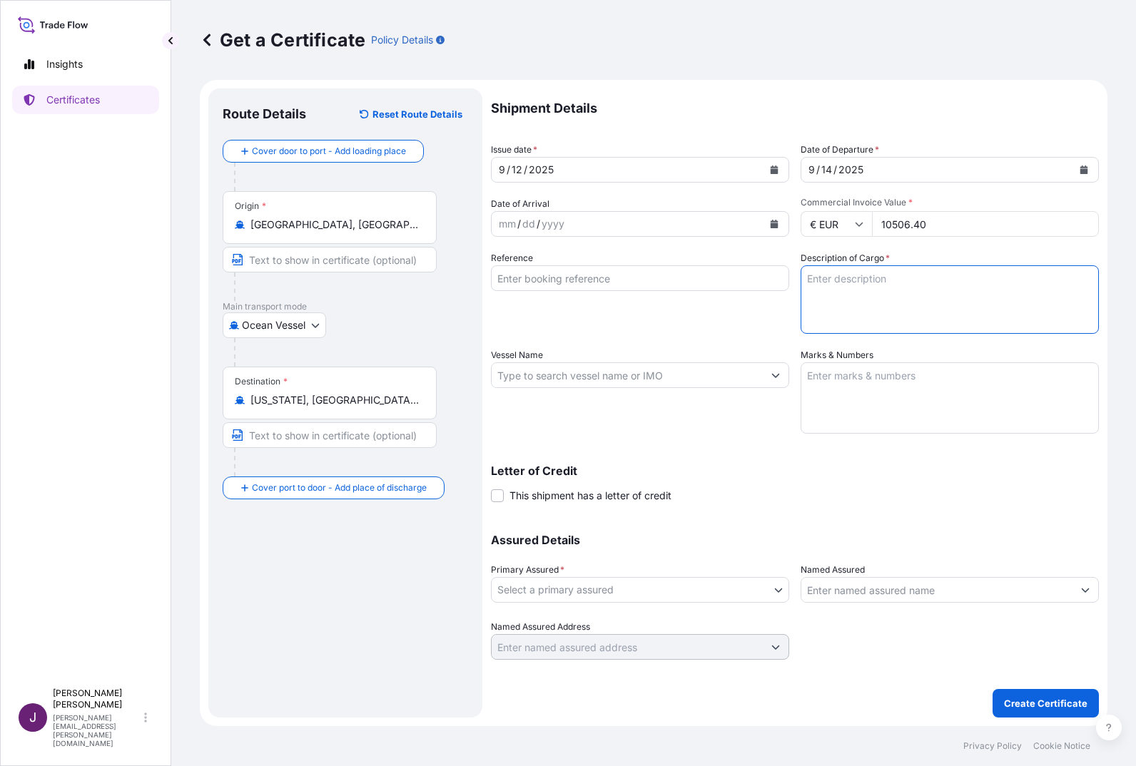
click at [856, 280] on textarea "Description of Cargo *" at bounding box center [950, 299] width 298 height 69
type textarea "steel profiles/2 wooden crates/2931 kg/Vol.5,14"
click at [851, 383] on textarea "Marks & Numbers" at bounding box center [950, 398] width 298 height 71
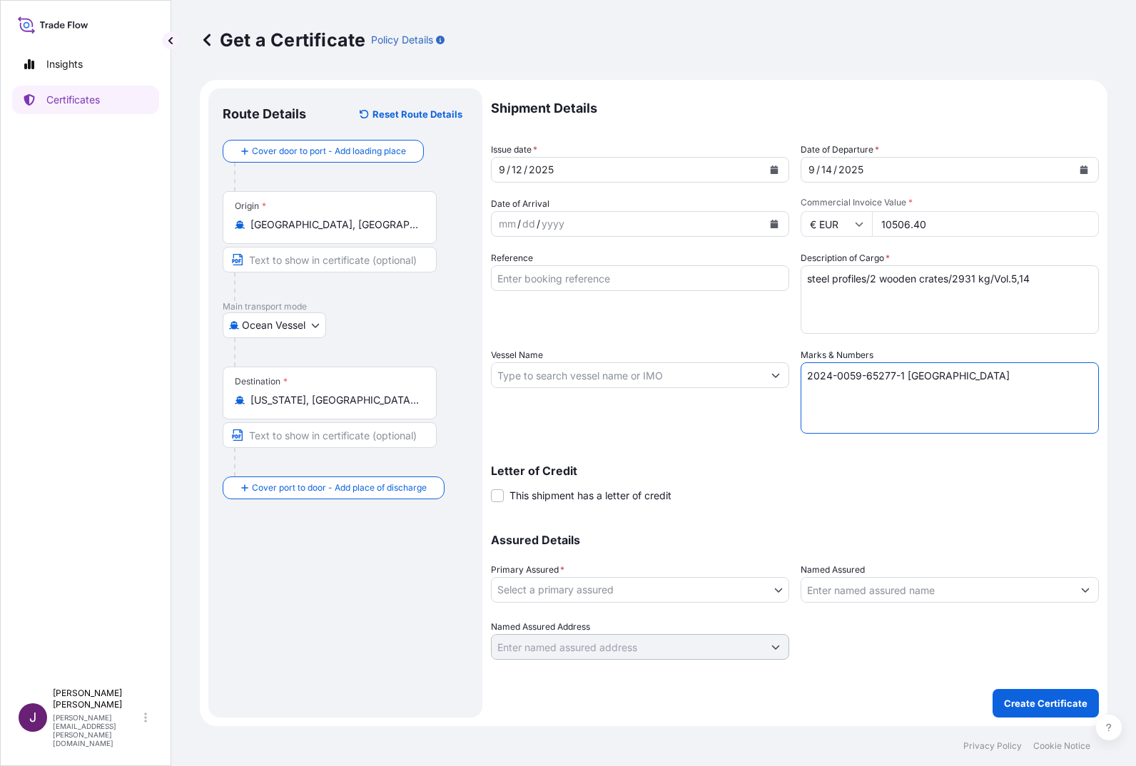
type textarea "2024-0059-65277-1 IAH Terminal B"
click at [612, 591] on body "Insights Certificates J Julia Sippel julia.sippel@novumstructures.de Get a Cert…" at bounding box center [568, 383] width 1136 height 766
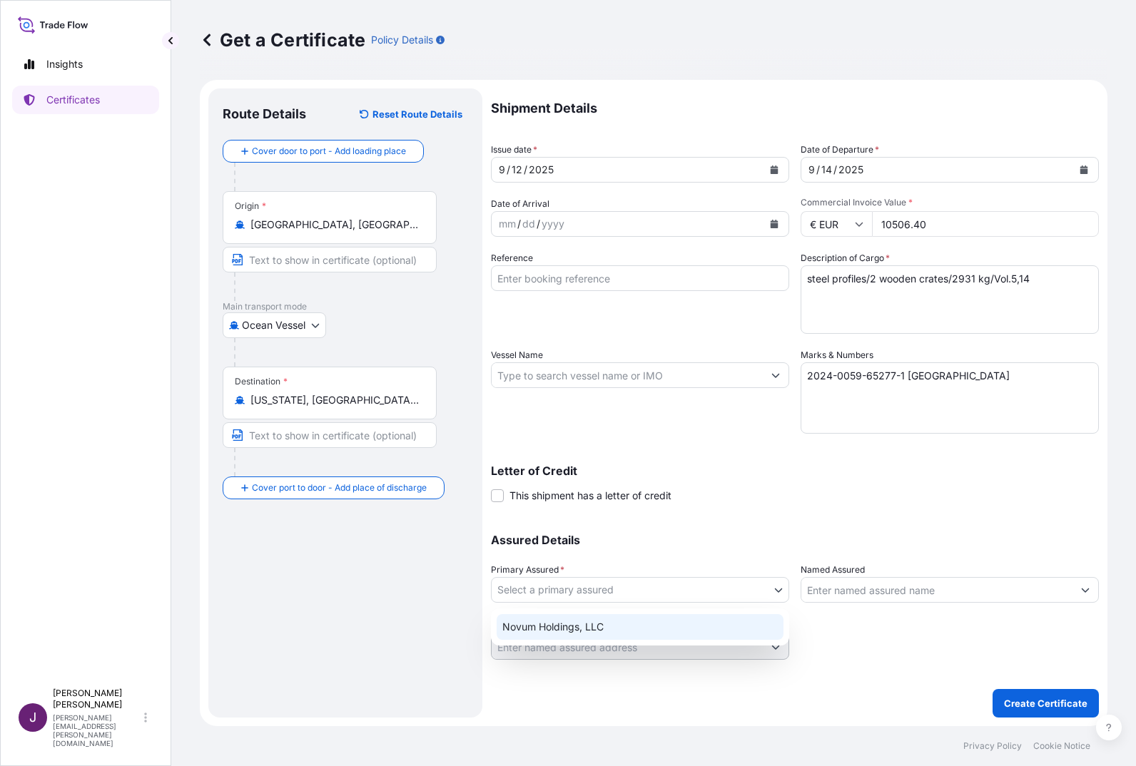
click at [575, 622] on div "Novum Holdings, LLC" at bounding box center [640, 627] width 287 height 26
select select "31540"
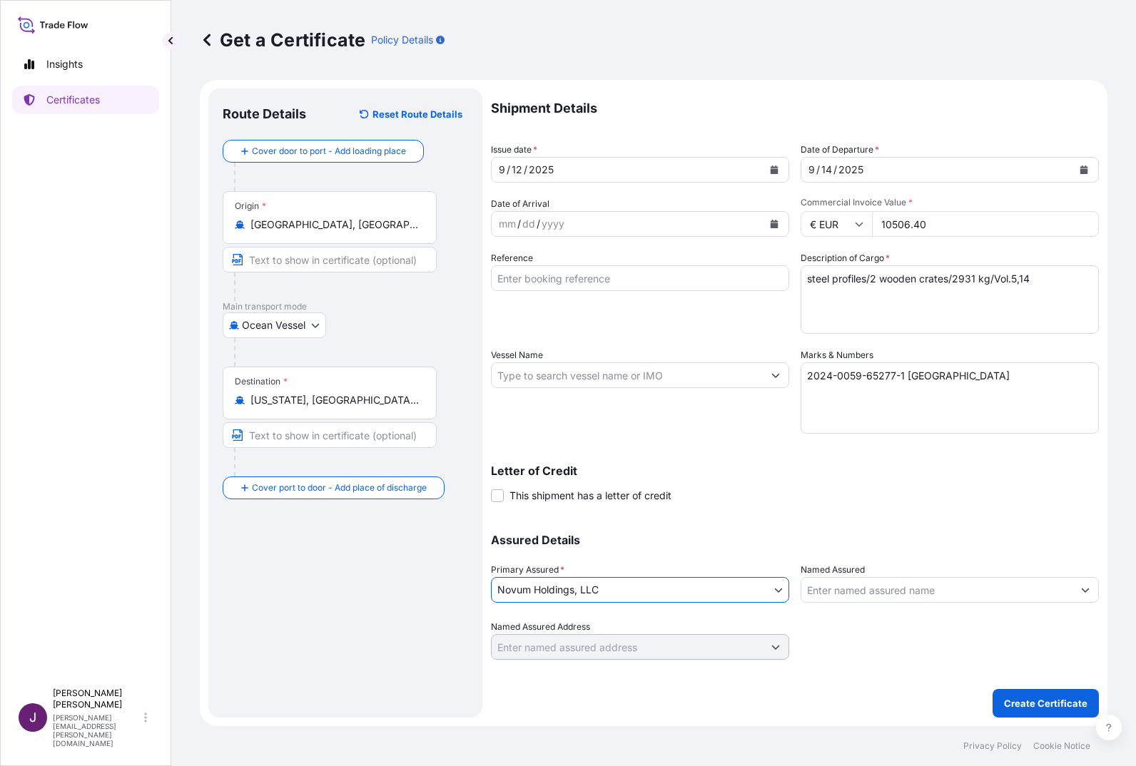
click at [989, 305] on textarea "steel profiles/2 wooden crates/2931 kg/Vol.5,14" at bounding box center [950, 299] width 298 height 69
click at [1046, 702] on p "Create Certificate" at bounding box center [1046, 704] width 84 height 14
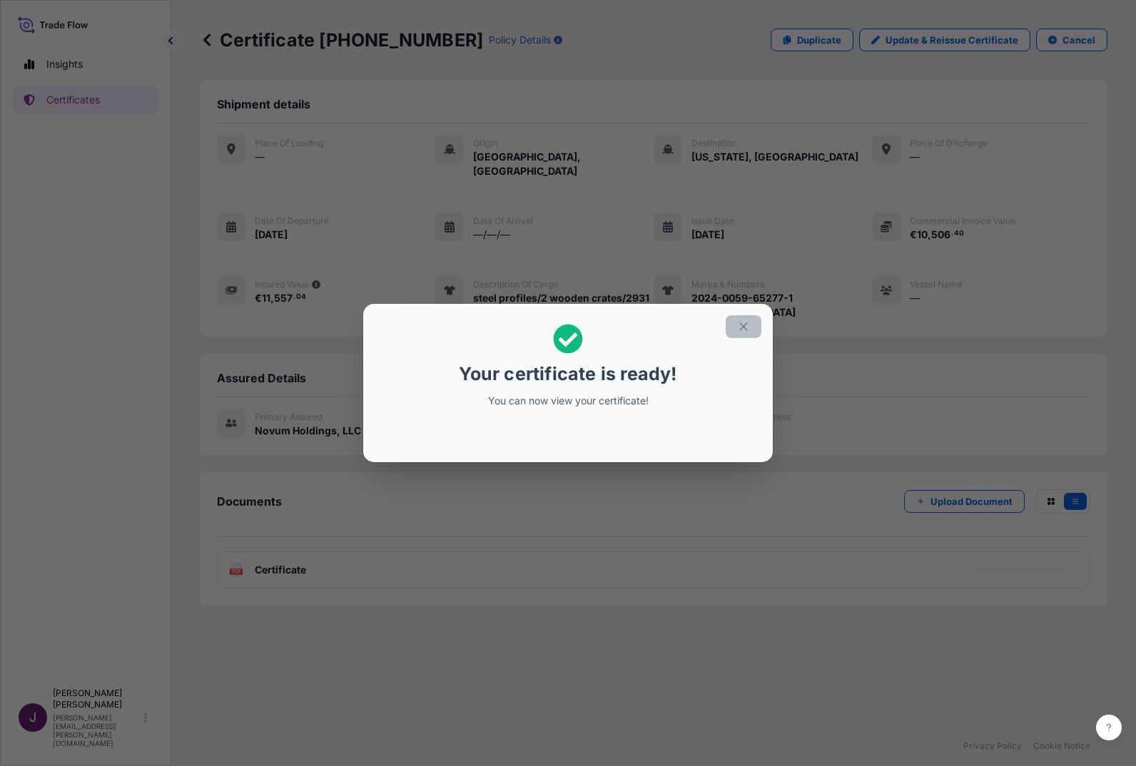
click at [756, 324] on button "button" at bounding box center [744, 326] width 36 height 23
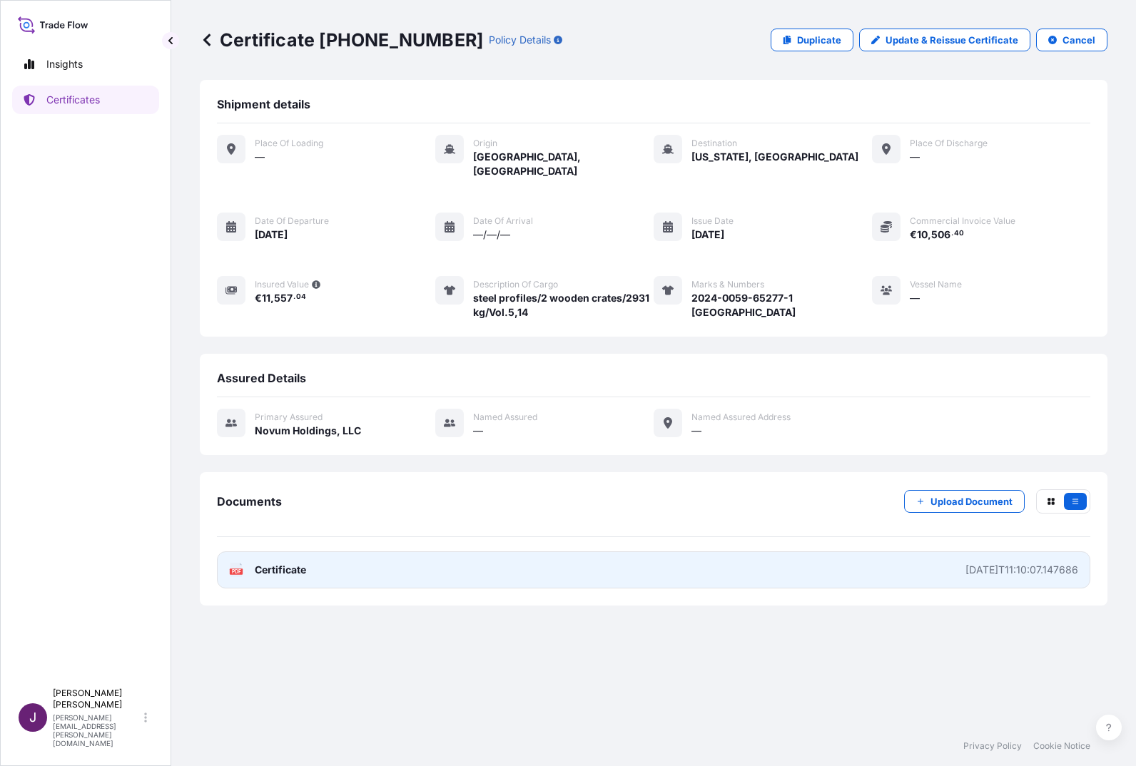
click at [318, 565] on link "PDF Certificate 2025-09-12T11:10:07.147686" at bounding box center [654, 570] width 874 height 37
